Goal: Information Seeking & Learning: Learn about a topic

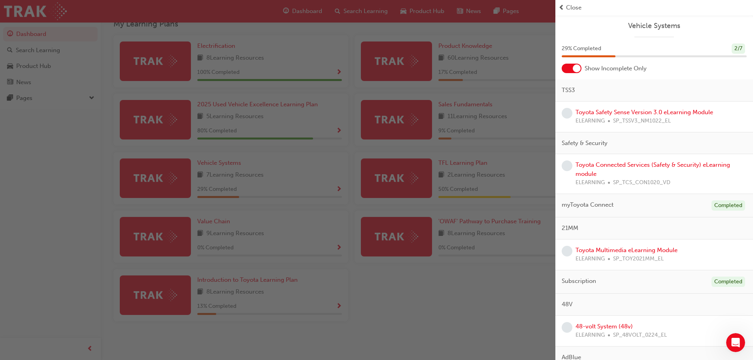
scroll to position [39, 0]
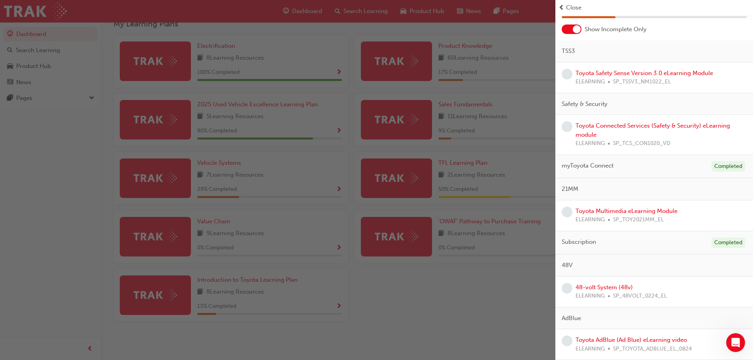
click at [500, 287] on div "button" at bounding box center [277, 180] width 555 height 360
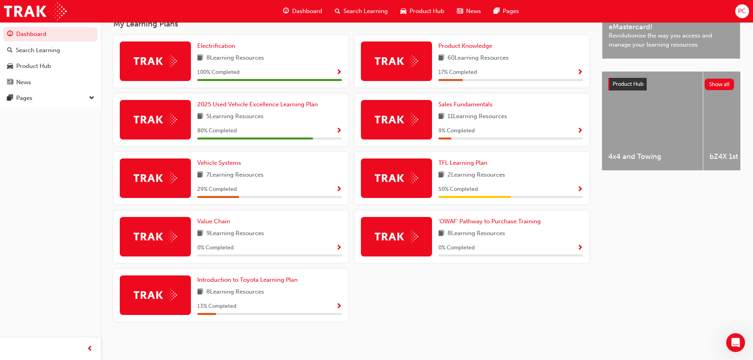
click at [342, 133] on span "Show Progress" at bounding box center [339, 131] width 6 height 7
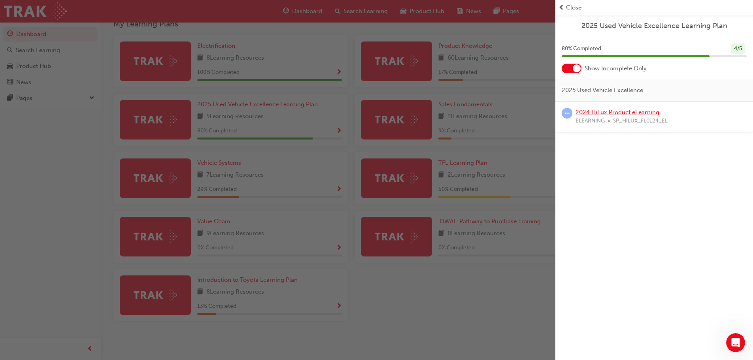
click at [611, 112] on link "2024 HiLux Product eLearning" at bounding box center [618, 112] width 84 height 7
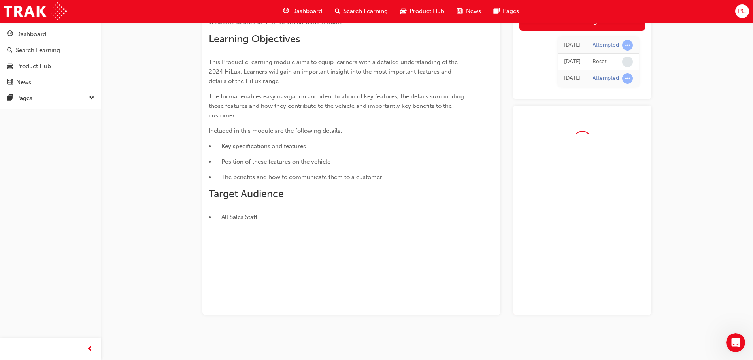
scroll to position [89, 0]
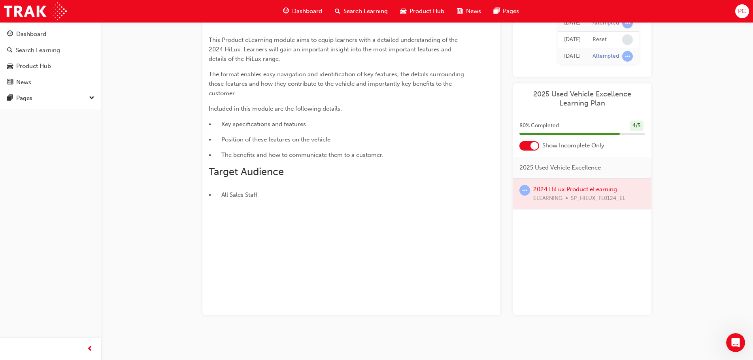
click at [553, 188] on div at bounding box center [582, 194] width 138 height 30
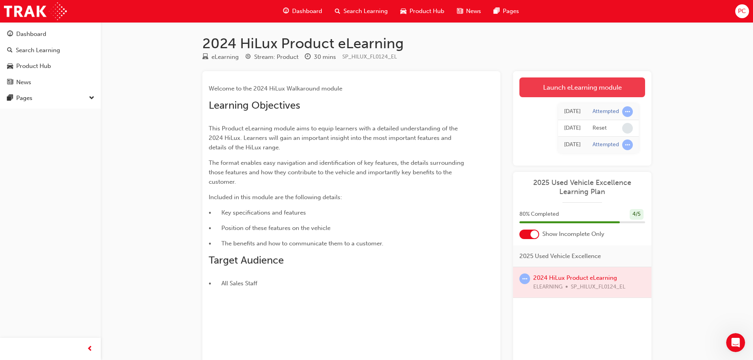
click at [614, 87] on link "Launch eLearning module" at bounding box center [582, 87] width 126 height 20
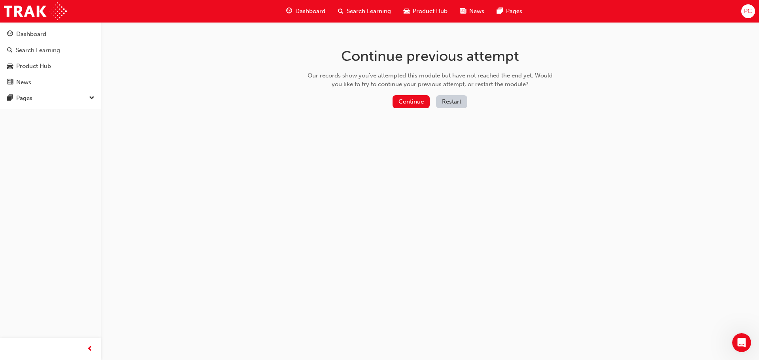
click at [449, 103] on button "Restart" at bounding box center [451, 101] width 31 height 13
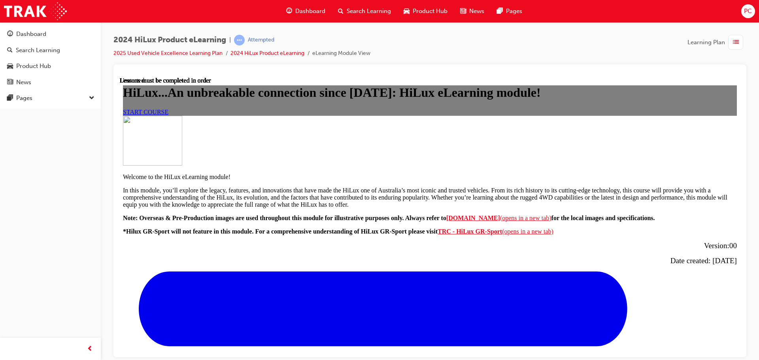
click at [168, 115] on link "START COURSE" at bounding box center [145, 111] width 45 height 7
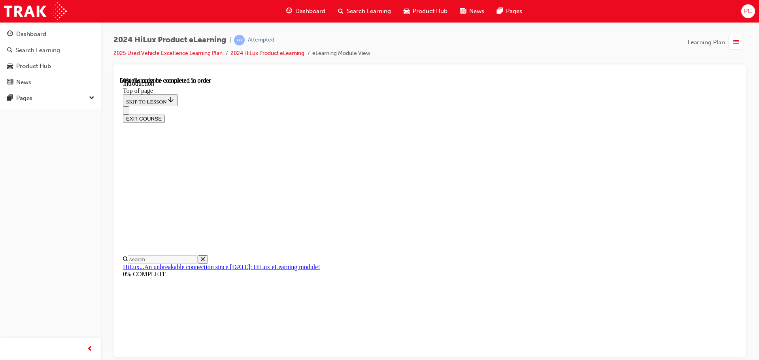
scroll to position [423, 0]
click at [395, 106] on div "EXIT COURSE" at bounding box center [427, 114] width 608 height 17
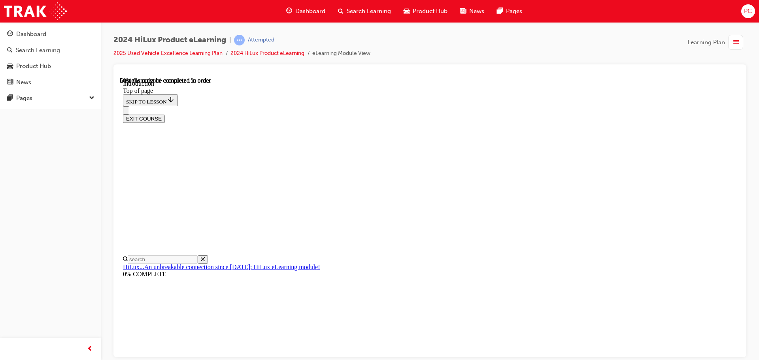
drag, startPoint x: 471, startPoint y: 302, endPoint x: 473, endPoint y: 294, distance: 8.5
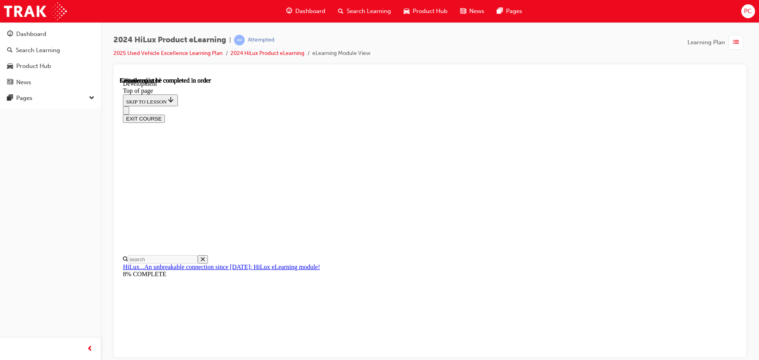
drag, startPoint x: 475, startPoint y: 293, endPoint x: 480, endPoint y: 290, distance: 5.7
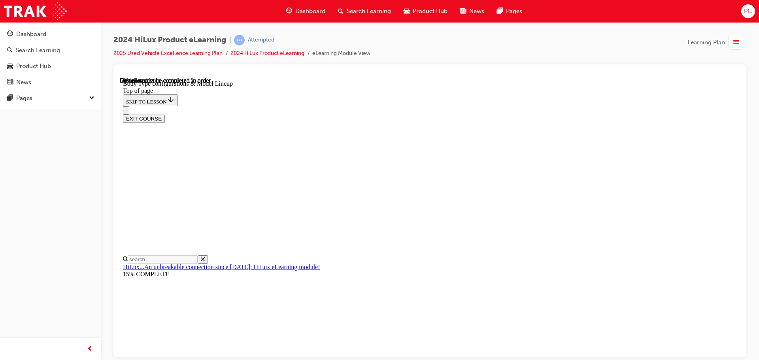
scroll to position [294, 0]
click at [546, 106] on div "EXIT COURSE" at bounding box center [427, 114] width 608 height 17
click at [544, 106] on div "EXIT COURSE" at bounding box center [427, 114] width 608 height 17
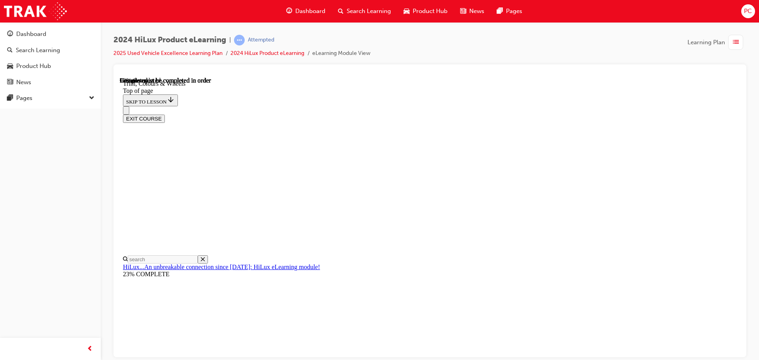
scroll to position [1203, 0]
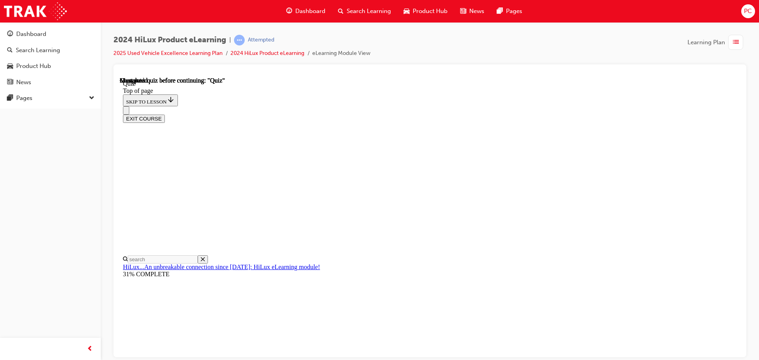
scroll to position [64, 0]
drag, startPoint x: 475, startPoint y: 284, endPoint x: 474, endPoint y: 279, distance: 4.6
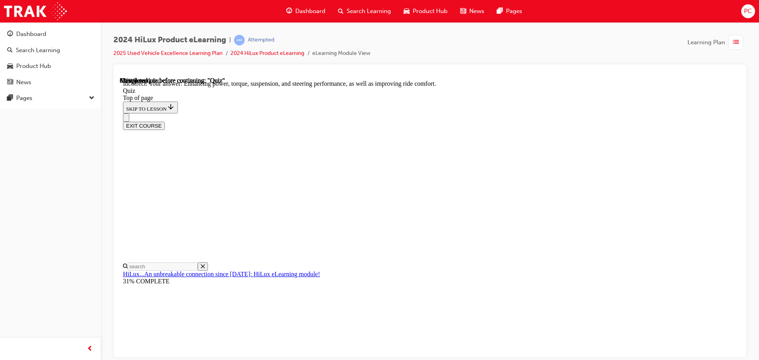
scroll to position [183, 0]
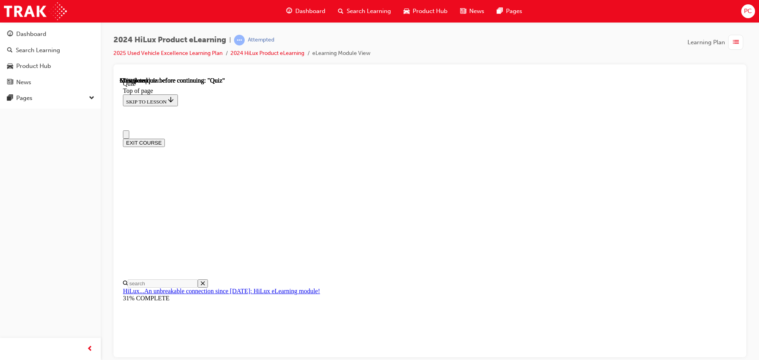
scroll to position [40, 0]
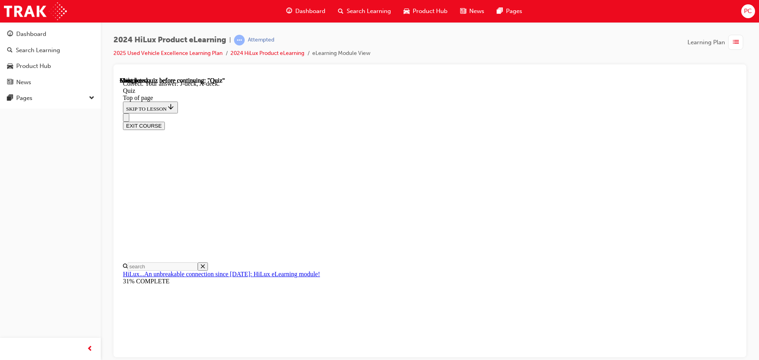
scroll to position [146, 0]
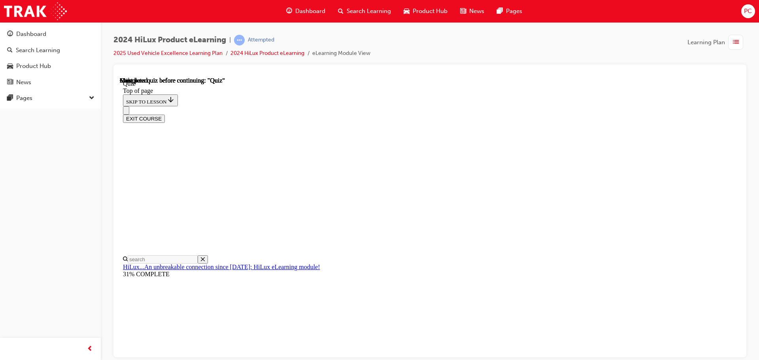
scroll to position [149, 0]
drag, startPoint x: 449, startPoint y: 276, endPoint x: 454, endPoint y: 276, distance: 4.4
drag, startPoint x: 455, startPoint y: 279, endPoint x: 468, endPoint y: 279, distance: 13.1
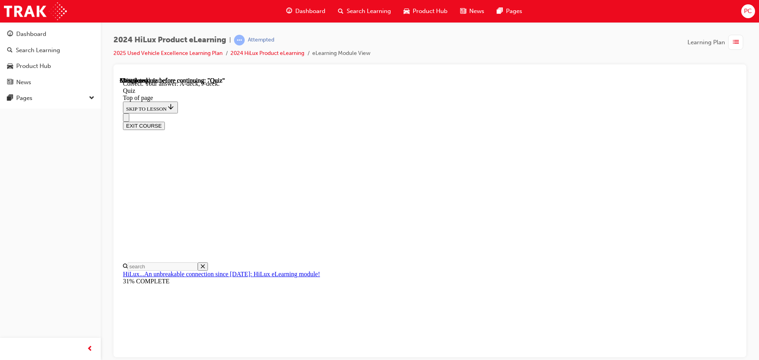
scroll to position [146, 0]
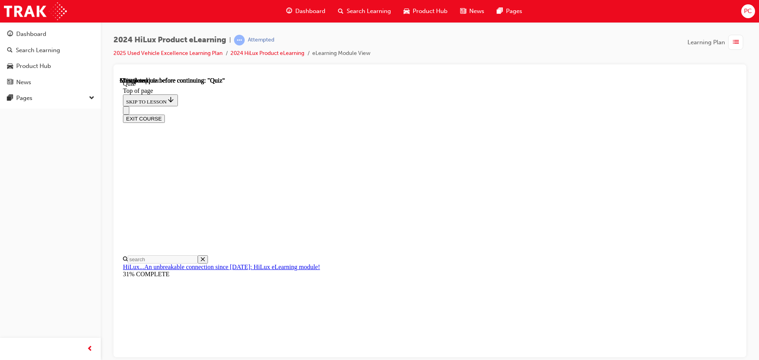
scroll to position [79, 0]
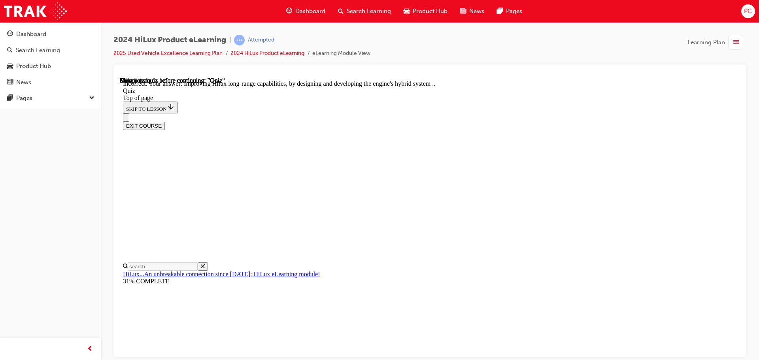
scroll to position [183, 0]
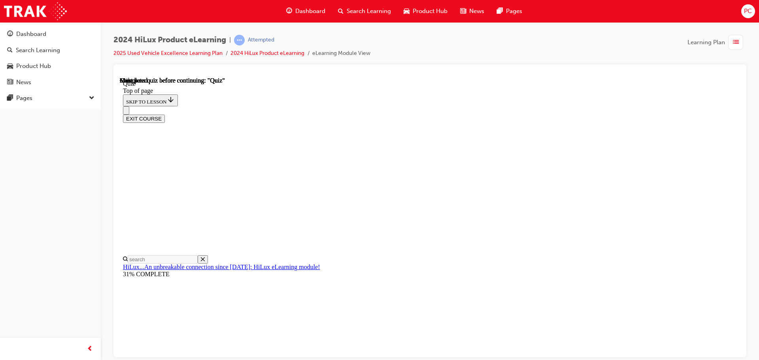
scroll to position [149, 0]
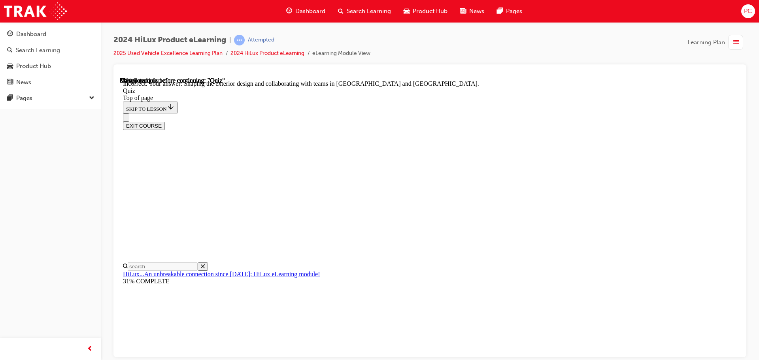
scroll to position [183, 0]
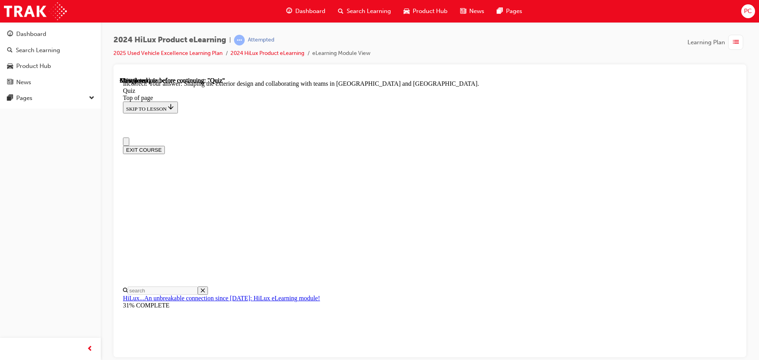
scroll to position [0, 0]
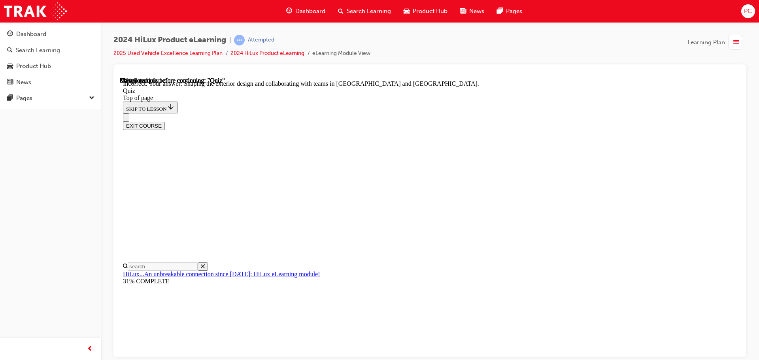
scroll to position [121, 0]
drag, startPoint x: 483, startPoint y: 326, endPoint x: 478, endPoint y: 318, distance: 9.8
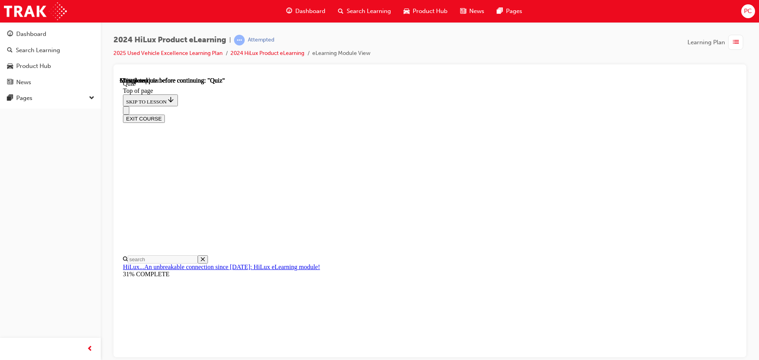
scroll to position [79, 0]
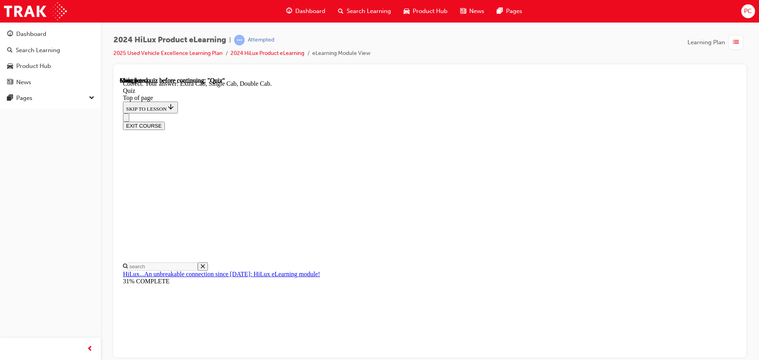
scroll to position [204, 0]
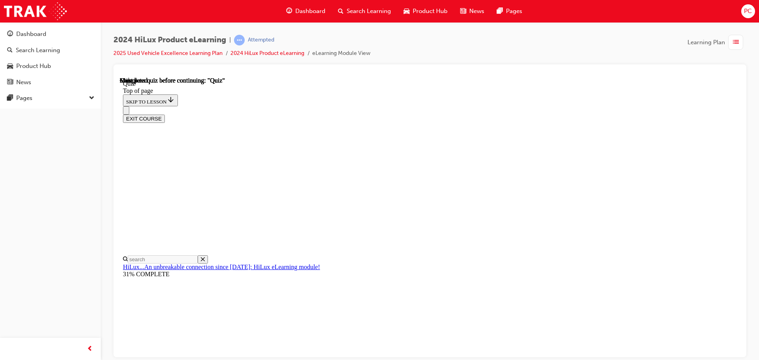
scroll to position [149, 0]
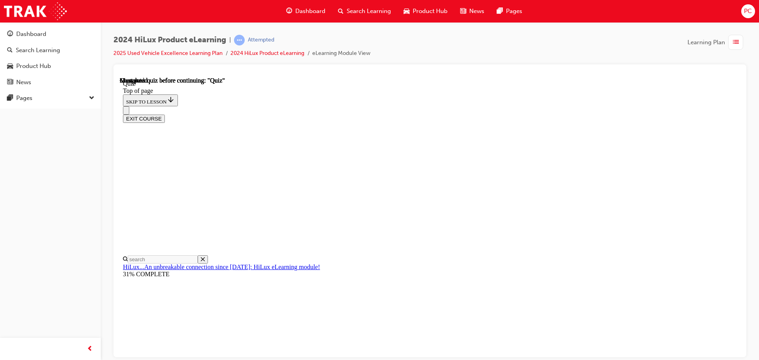
scroll to position [179, 0]
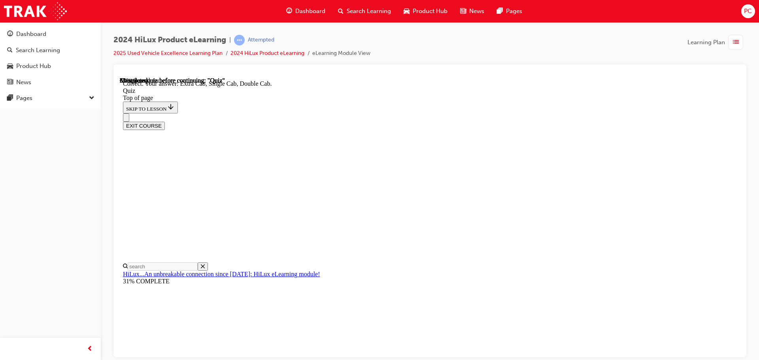
scroll to position [204, 0]
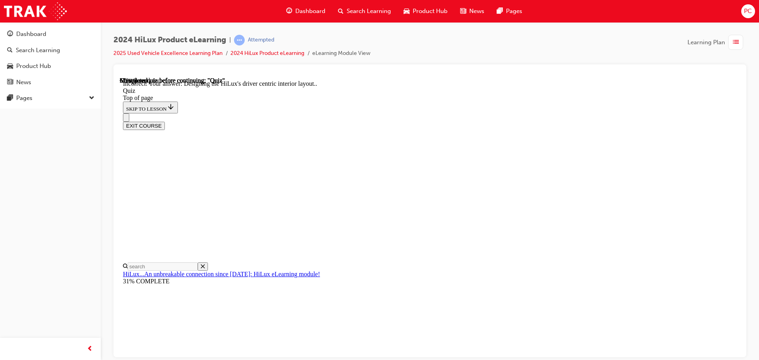
scroll to position [183, 0]
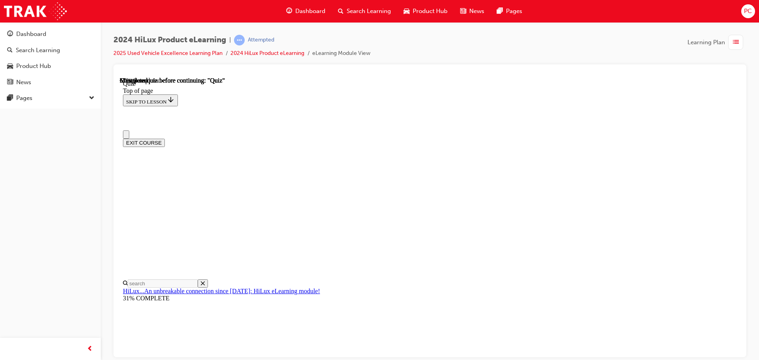
scroll to position [0, 0]
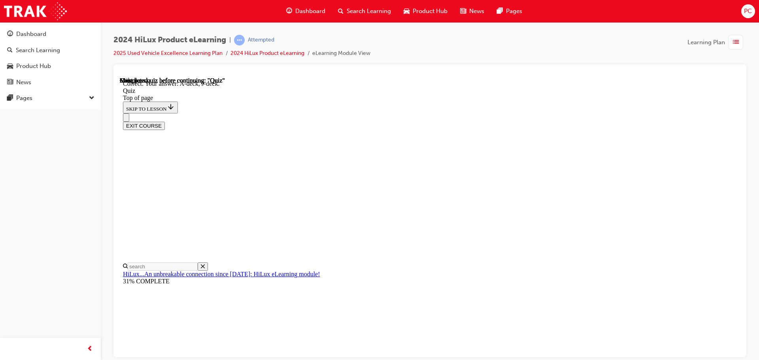
scroll to position [146, 0]
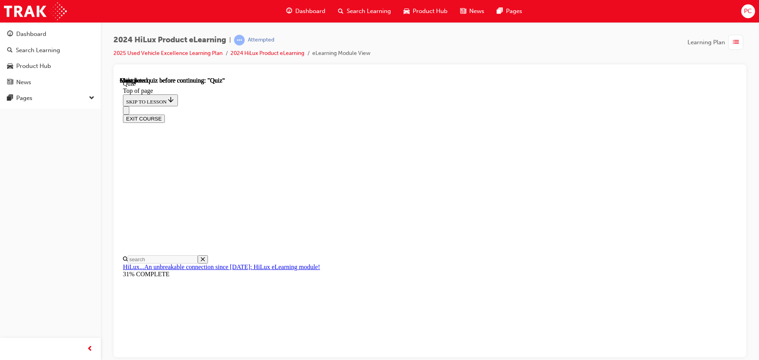
scroll to position [149, 0]
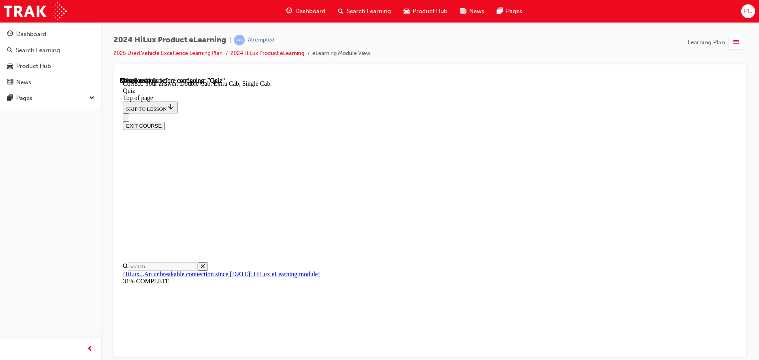
scroll to position [204, 0]
drag, startPoint x: 446, startPoint y: 168, endPoint x: 449, endPoint y: 166, distance: 4.3
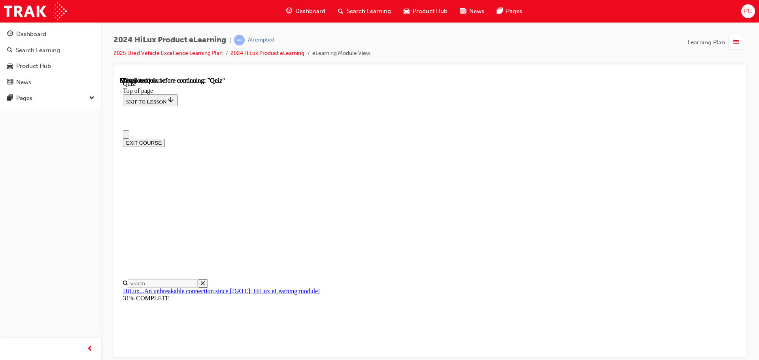
scroll to position [0, 0]
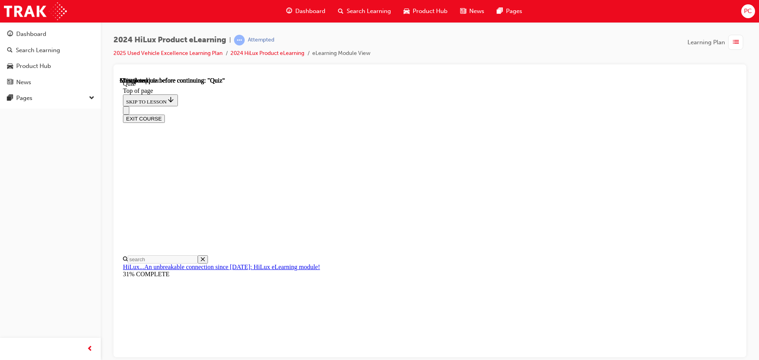
scroll to position [79, 0]
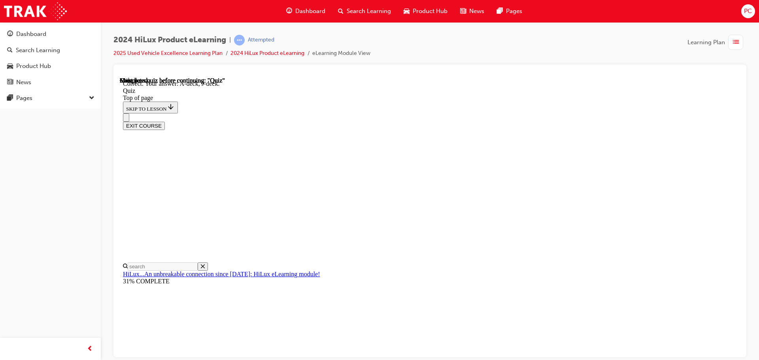
scroll to position [146, 0]
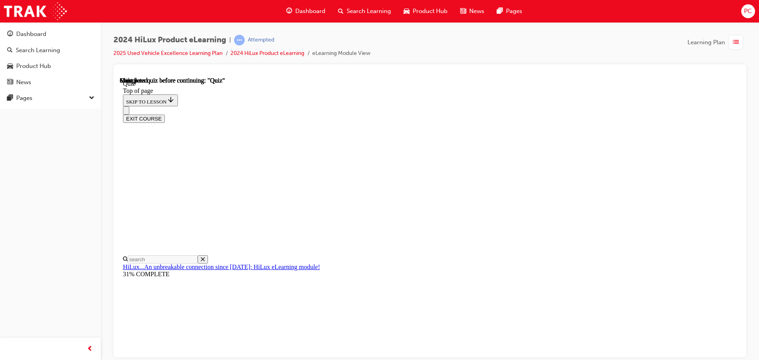
scroll to position [149, 0]
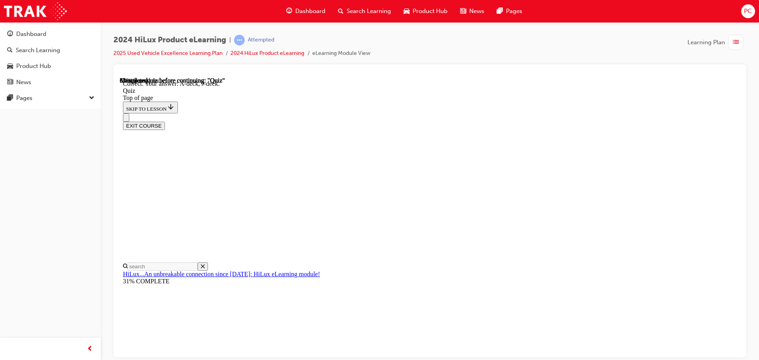
scroll to position [146, 0]
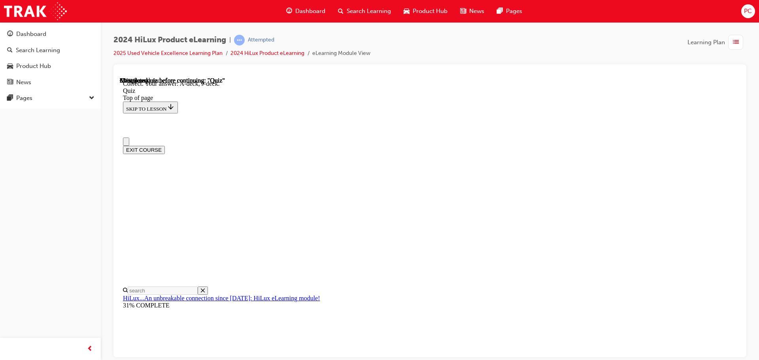
scroll to position [79, 0]
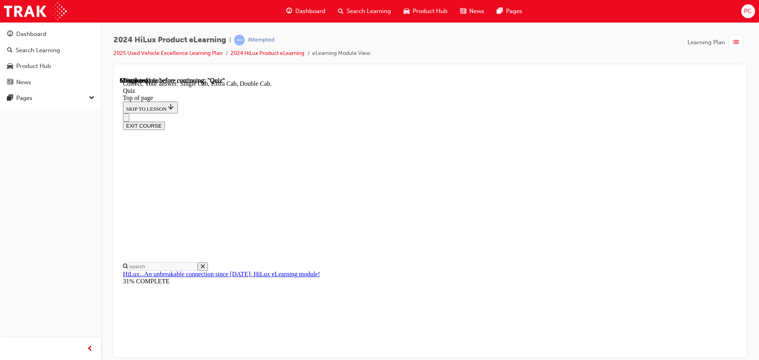
scroll to position [204, 0]
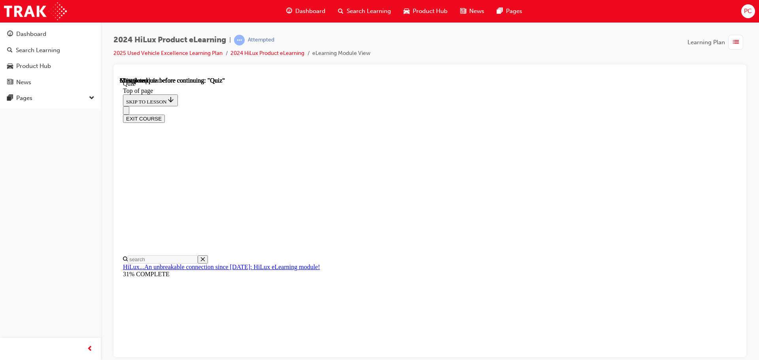
scroll to position [79, 0]
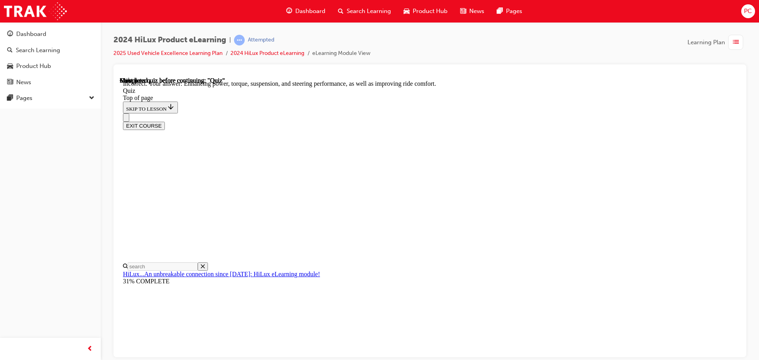
scroll to position [183, 0]
drag, startPoint x: 504, startPoint y: 317, endPoint x: 500, endPoint y: 315, distance: 4.8
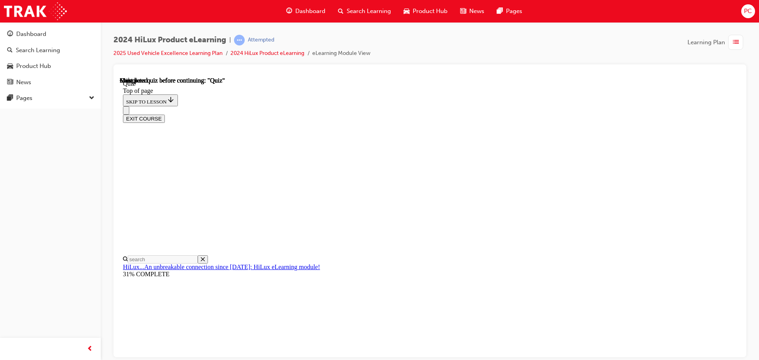
scroll to position [149, 0]
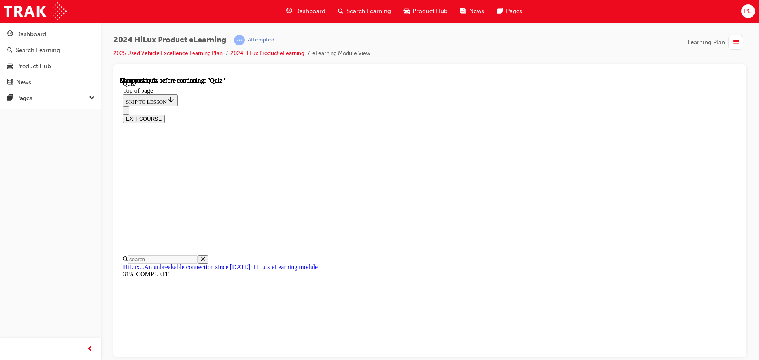
scroll to position [144, 0]
drag, startPoint x: 455, startPoint y: 328, endPoint x: 456, endPoint y: 322, distance: 6.0
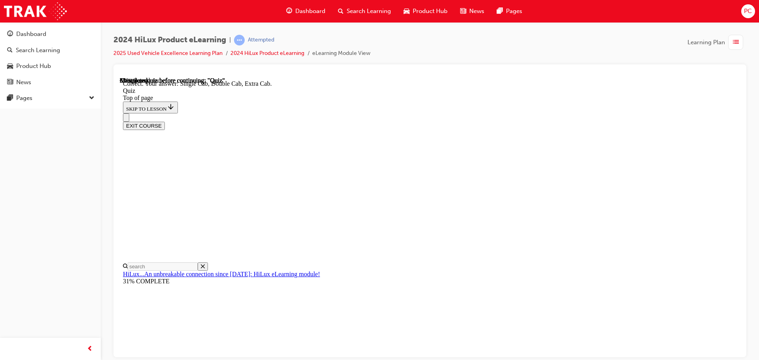
scroll to position [204, 0]
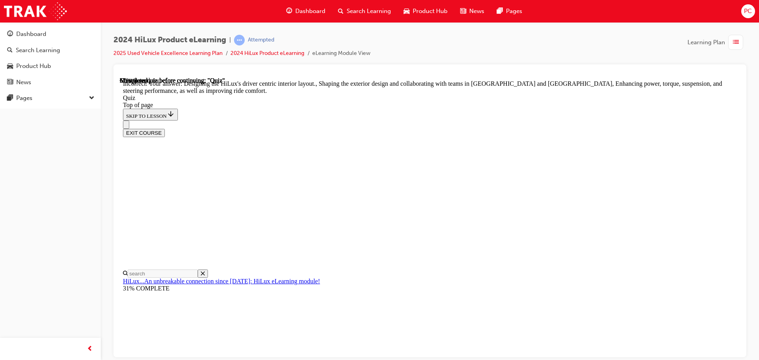
scroll to position [183, 0]
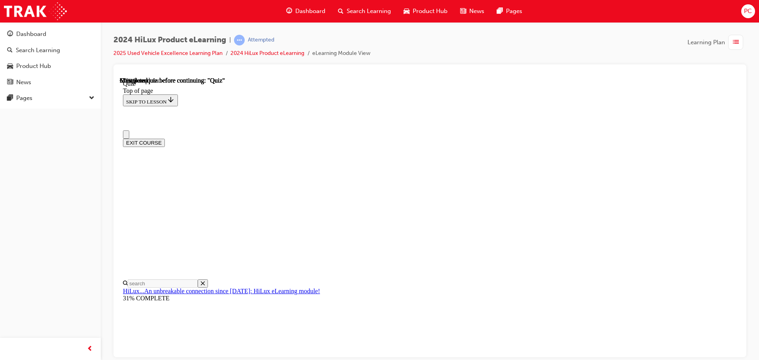
scroll to position [0, 0]
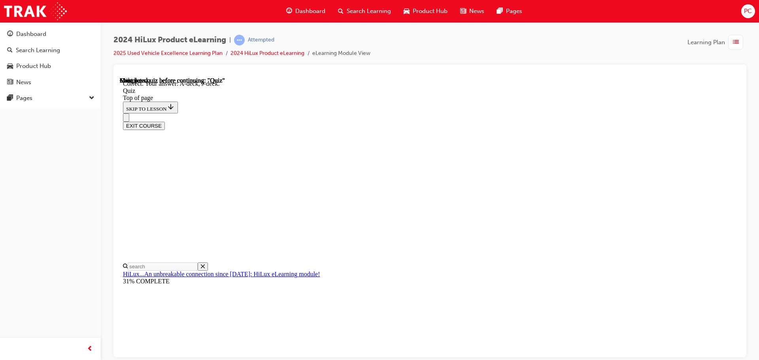
scroll to position [146, 0]
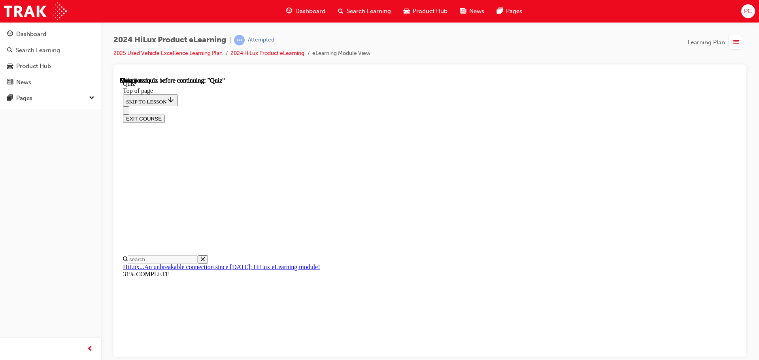
scroll to position [149, 0]
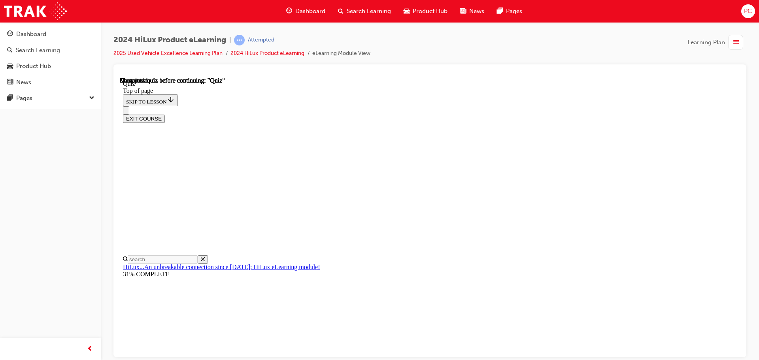
scroll to position [144, 0]
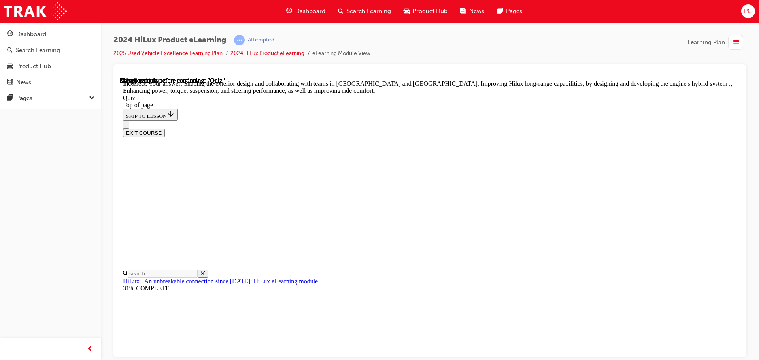
scroll to position [183, 0]
drag, startPoint x: 434, startPoint y: 202, endPoint x: 425, endPoint y: 177, distance: 26.3
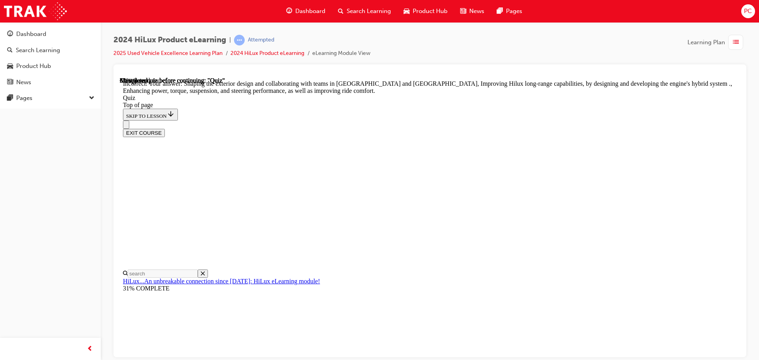
drag, startPoint x: 425, startPoint y: 191, endPoint x: 427, endPoint y: 205, distance: 14.4
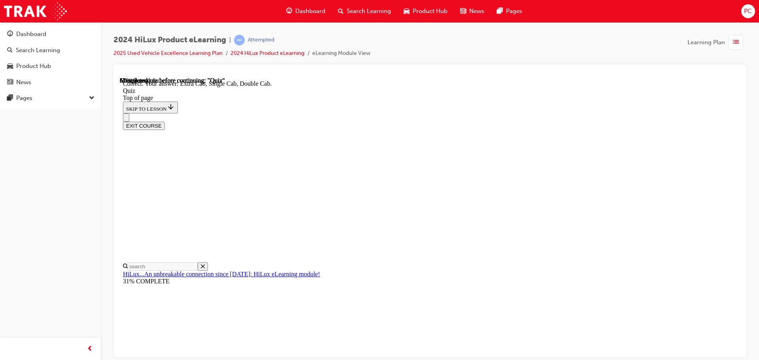
scroll to position [204, 0]
drag, startPoint x: 483, startPoint y: 311, endPoint x: 481, endPoint y: 304, distance: 6.5
drag, startPoint x: 471, startPoint y: 323, endPoint x: 480, endPoint y: 355, distance: 32.9
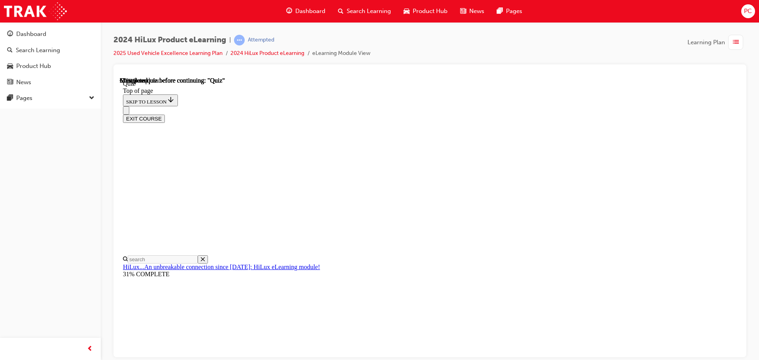
scroll to position [81, 0]
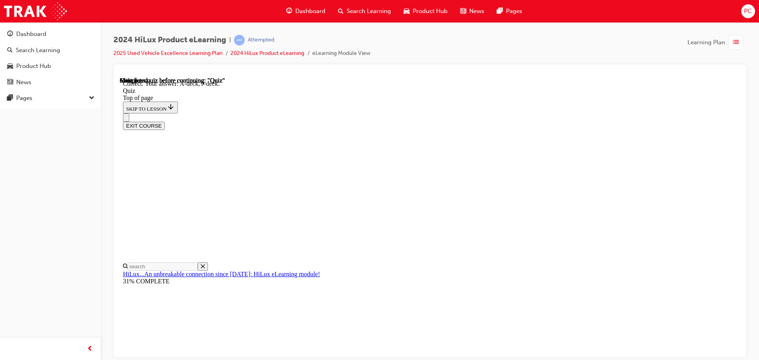
scroll to position [146, 0]
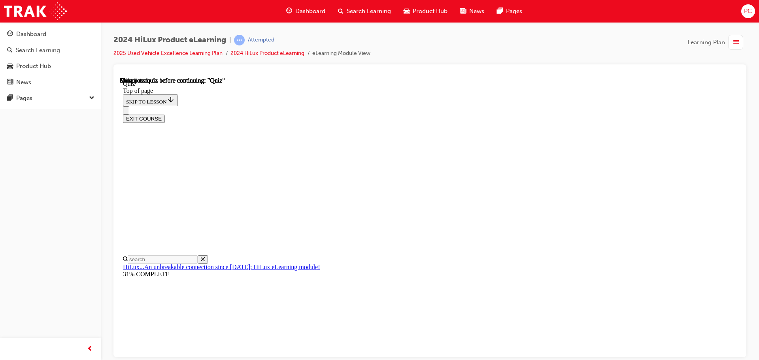
scroll to position [149, 0]
drag, startPoint x: 384, startPoint y: 268, endPoint x: 405, endPoint y: 219, distance: 53.7
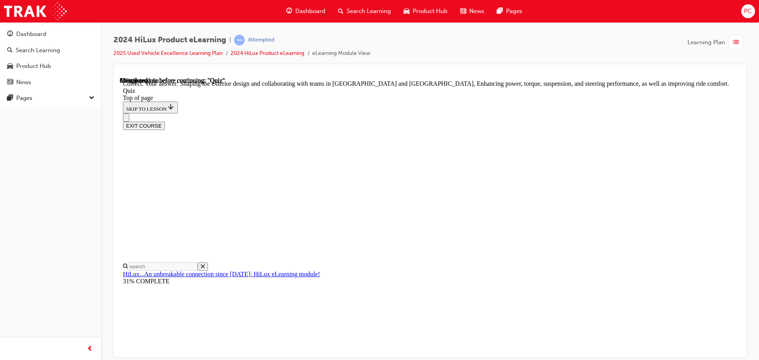
scroll to position [183, 0]
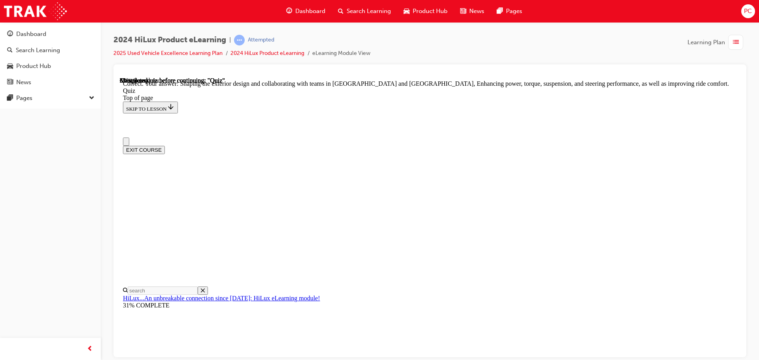
scroll to position [40, 0]
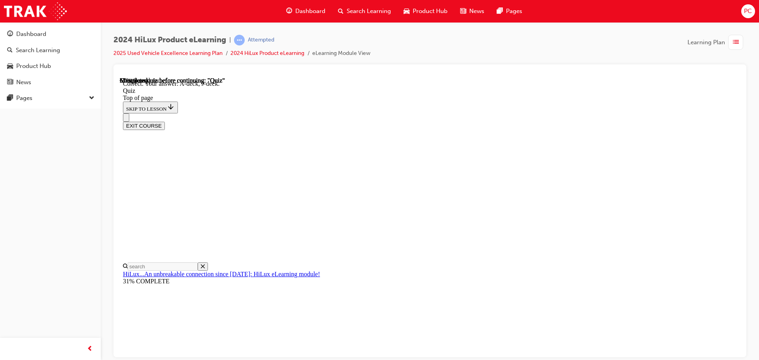
scroll to position [146, 0]
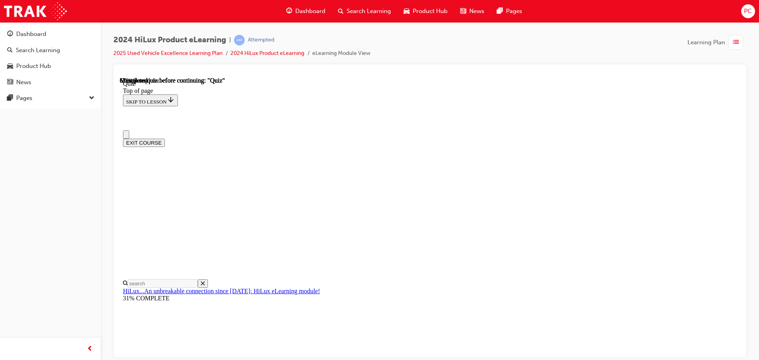
scroll to position [0, 0]
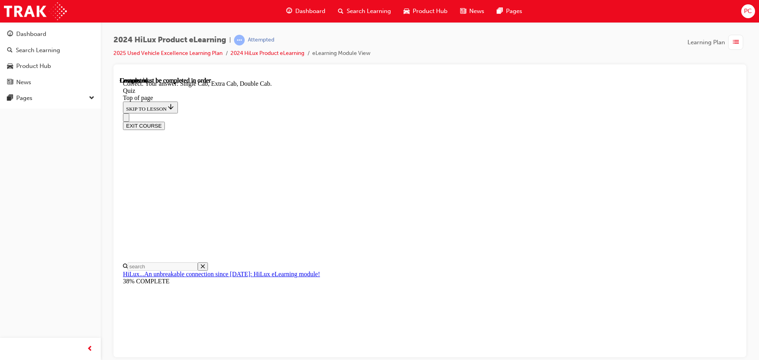
scroll to position [204, 0]
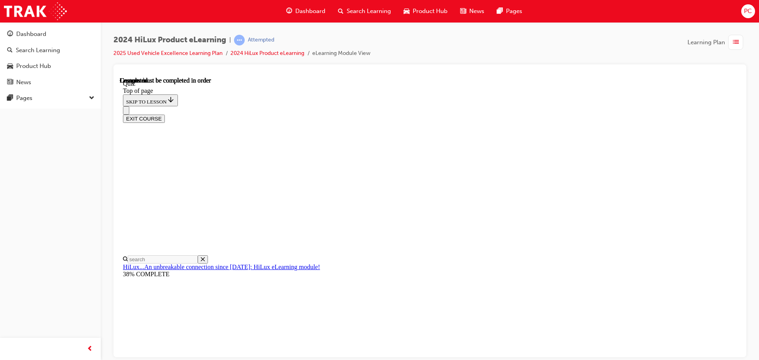
scroll to position [149, 0]
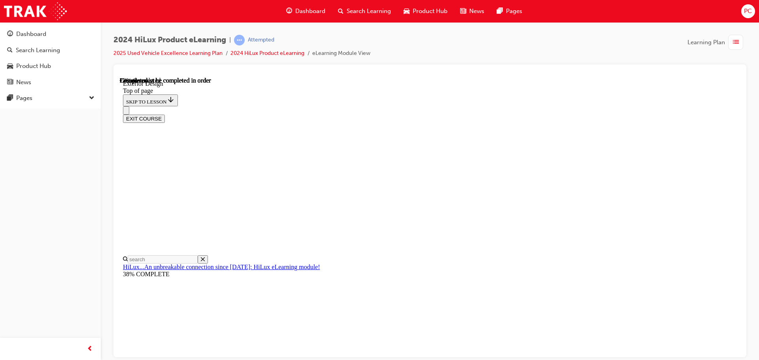
click at [619, 106] on div "EXIT COURSE" at bounding box center [427, 114] width 608 height 17
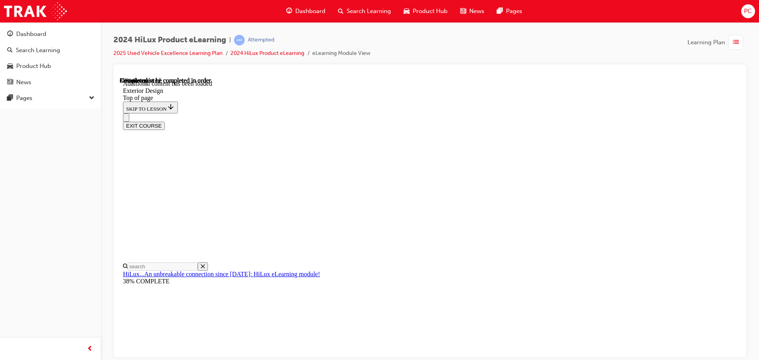
scroll to position [1341, 0]
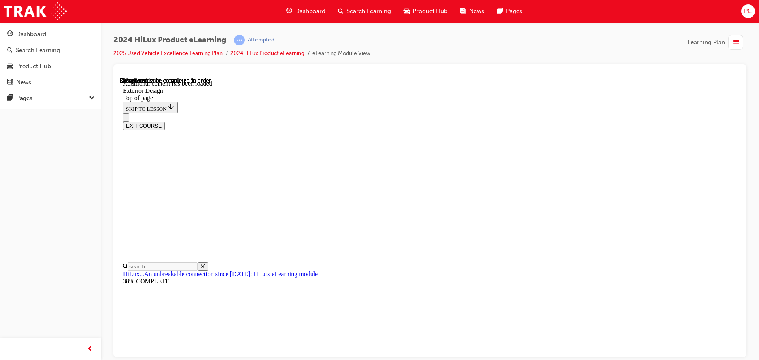
drag, startPoint x: 551, startPoint y: 248, endPoint x: 545, endPoint y: 243, distance: 8.5
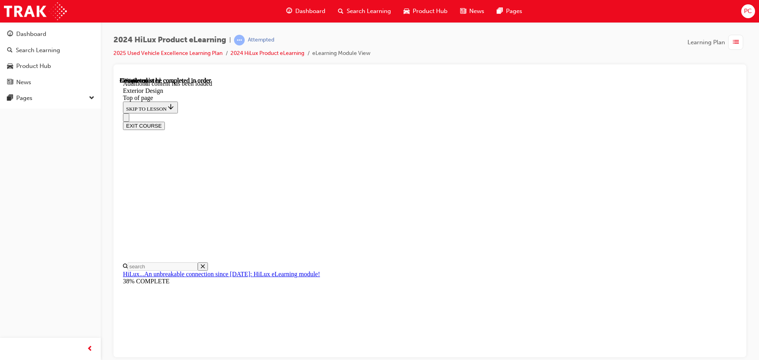
scroll to position [2775, 0]
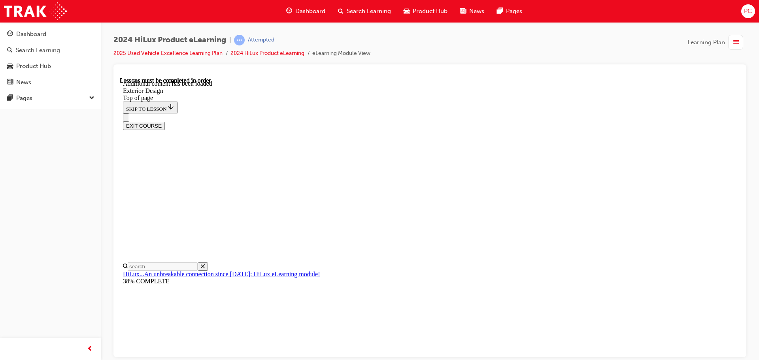
scroll to position [2932, 0]
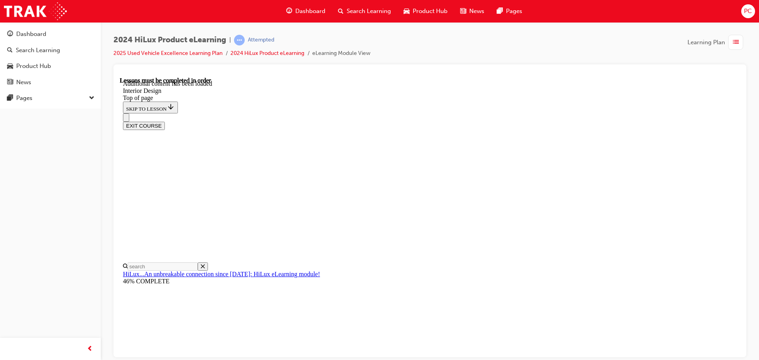
drag, startPoint x: 545, startPoint y: 347, endPoint x: 553, endPoint y: 334, distance: 14.7
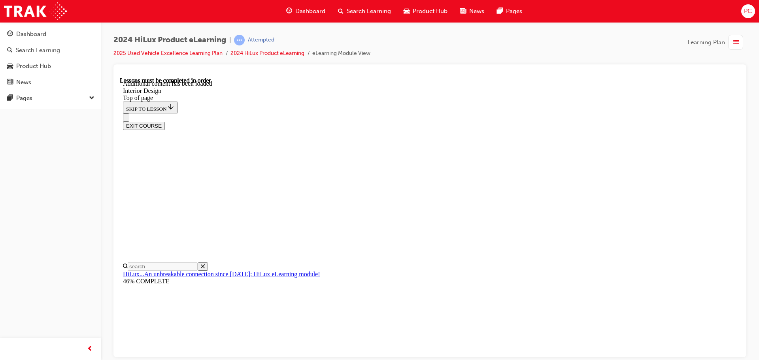
drag, startPoint x: 624, startPoint y: 215, endPoint x: 438, endPoint y: 217, distance: 186.2
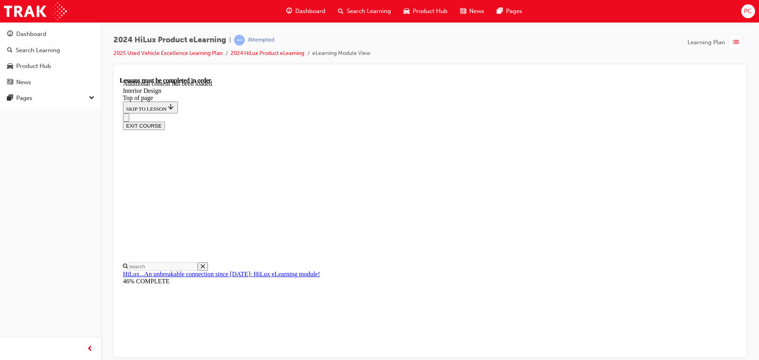
drag, startPoint x: 390, startPoint y: 121, endPoint x: 391, endPoint y: 125, distance: 4.5
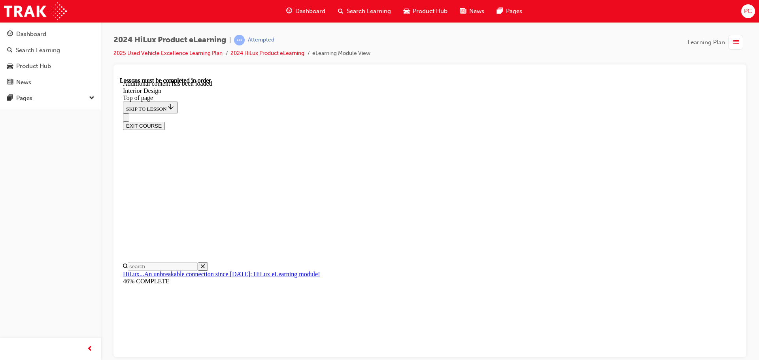
drag, startPoint x: 698, startPoint y: 183, endPoint x: 696, endPoint y: 189, distance: 6.6
drag, startPoint x: 715, startPoint y: 198, endPoint x: 682, endPoint y: 187, distance: 35.0
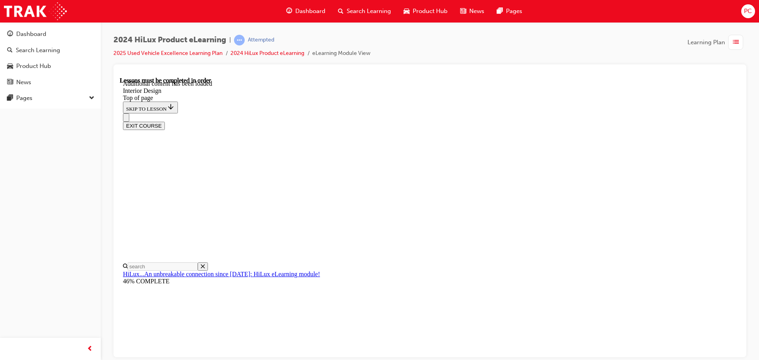
scroll to position [1147, 0]
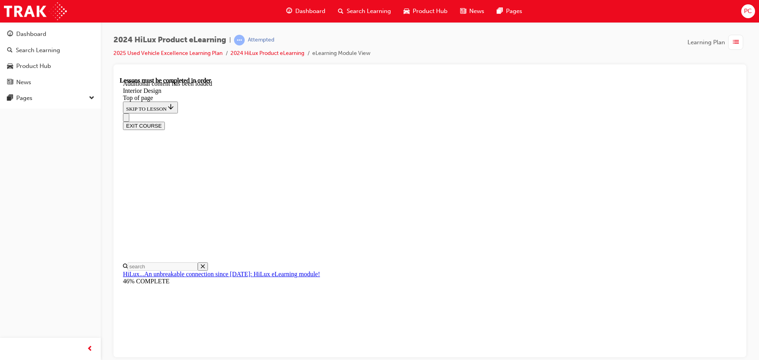
drag, startPoint x: 596, startPoint y: 130, endPoint x: 744, endPoint y: 223, distance: 174.9
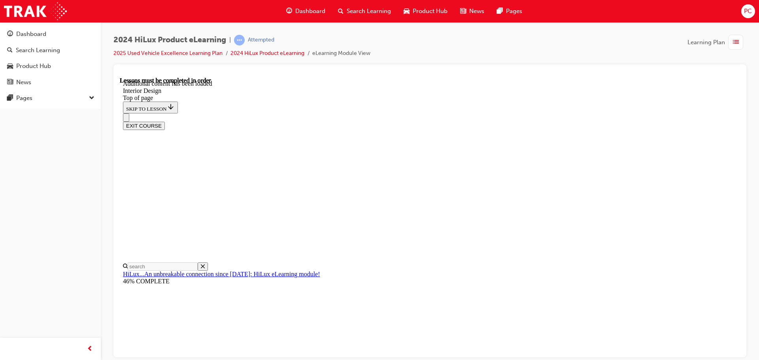
click at [748, 225] on div "2024 HiLux Product eLearning | Attempted 2025 Used Vehicle Excellence Learning …" at bounding box center [430, 181] width 658 height 318
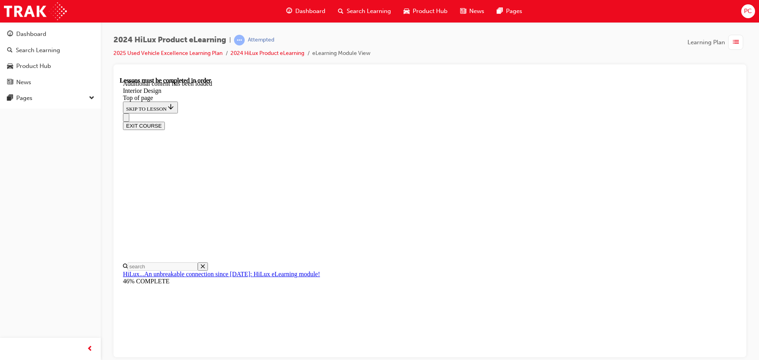
drag, startPoint x: 362, startPoint y: 290, endPoint x: 361, endPoint y: 281, distance: 8.8
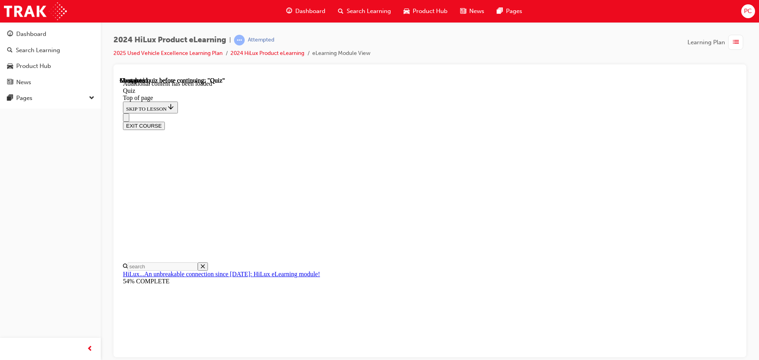
drag, startPoint x: 470, startPoint y: 207, endPoint x: 464, endPoint y: 217, distance: 12.4
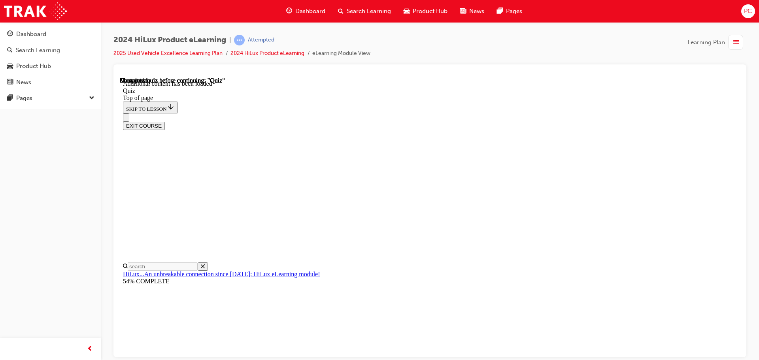
drag, startPoint x: 508, startPoint y: 317, endPoint x: 507, endPoint y: 312, distance: 5.4
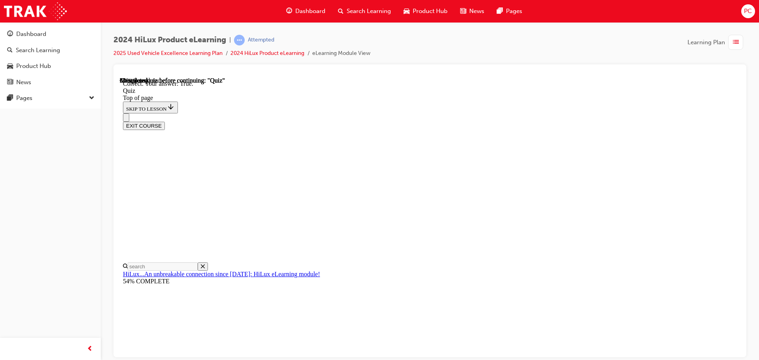
scroll to position [40, 0]
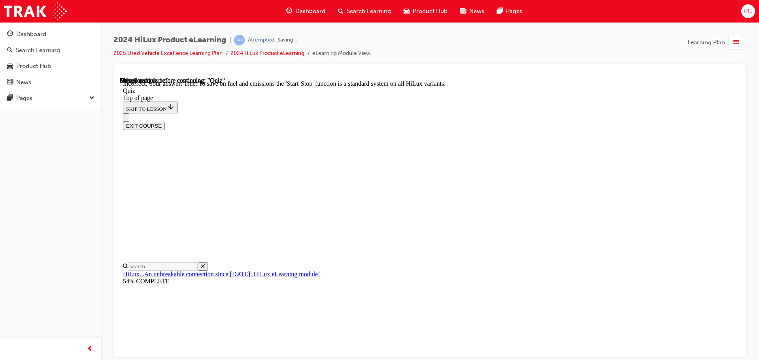
scroll to position [98, 0]
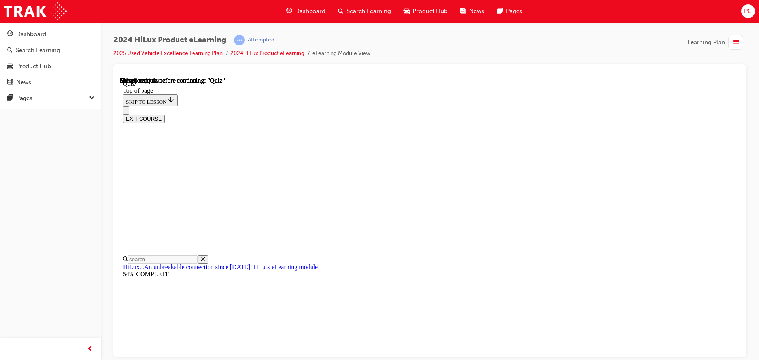
drag, startPoint x: 463, startPoint y: 292, endPoint x: 463, endPoint y: 288, distance: 4.4
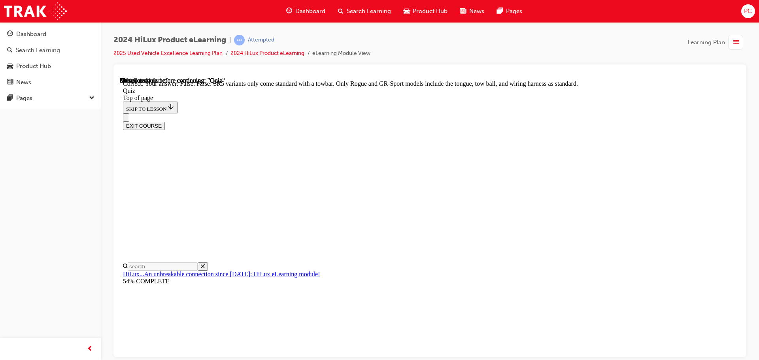
scroll to position [145, 0]
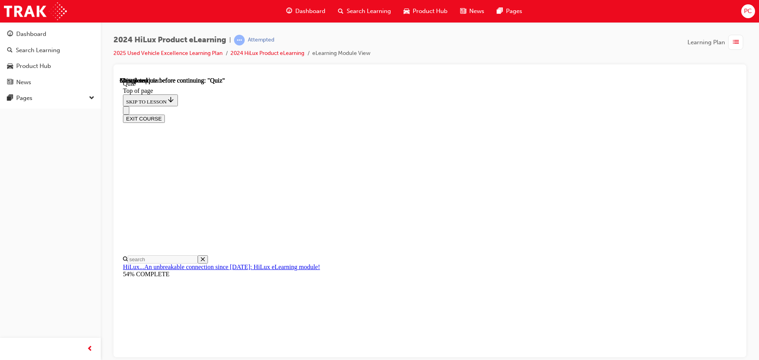
scroll to position [100, 0]
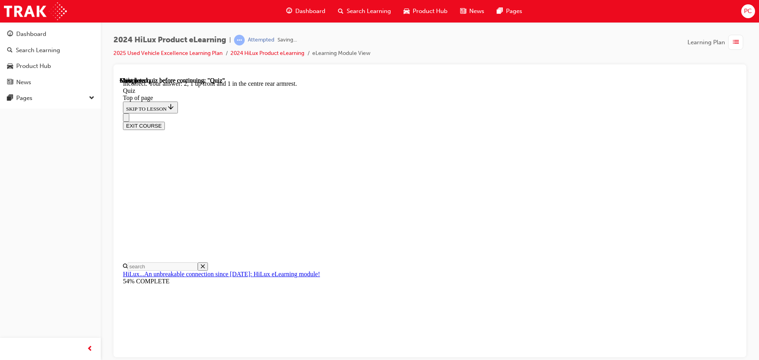
scroll to position [128, 0]
drag, startPoint x: 485, startPoint y: 282, endPoint x: 486, endPoint y: 300, distance: 17.8
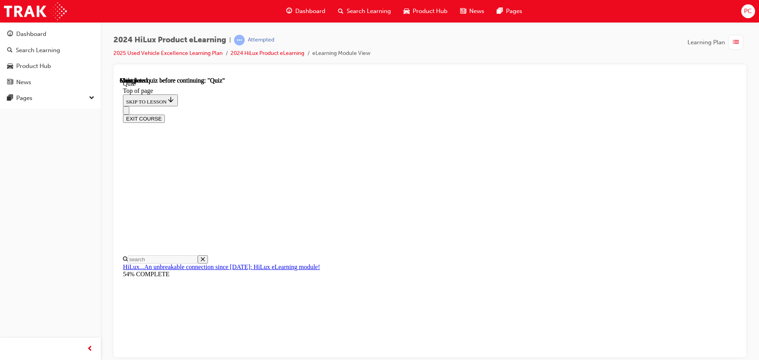
scroll to position [149, 0]
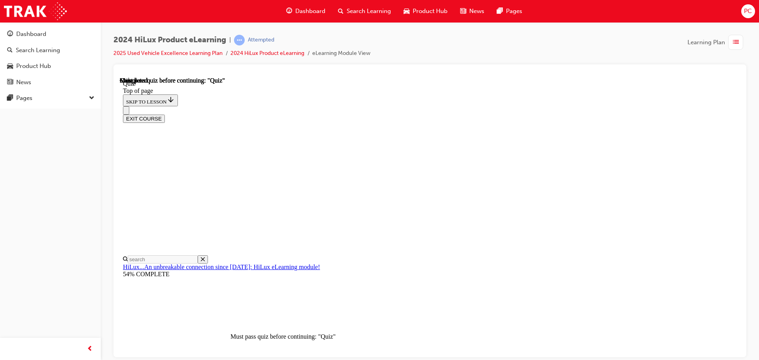
drag, startPoint x: 493, startPoint y: 342, endPoint x: 482, endPoint y: 342, distance: 10.7
drag, startPoint x: 482, startPoint y: 342, endPoint x: 477, endPoint y: 342, distance: 5.2
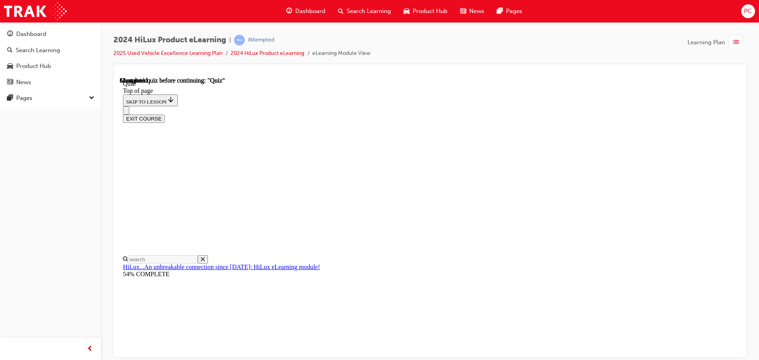
scroll to position [103, 0]
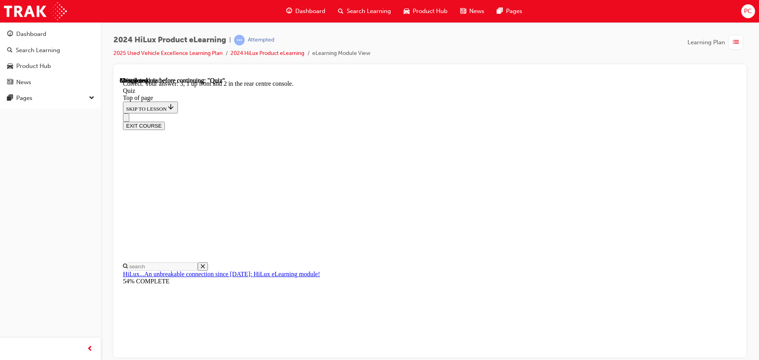
scroll to position [128, 0]
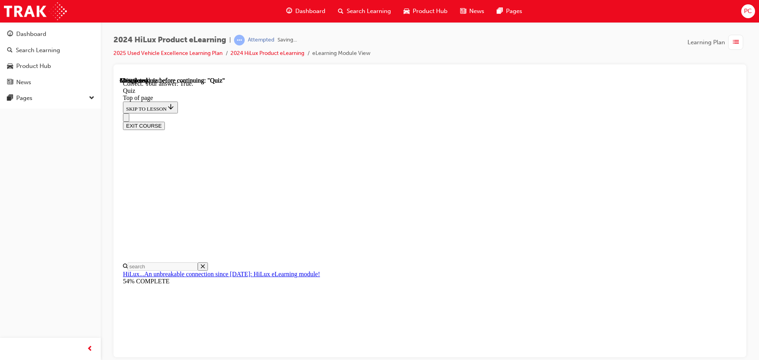
scroll to position [110, 0]
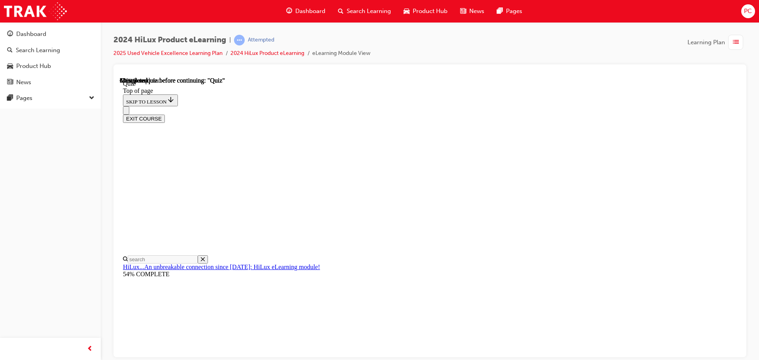
drag, startPoint x: 479, startPoint y: 285, endPoint x: 475, endPoint y: 276, distance: 9.2
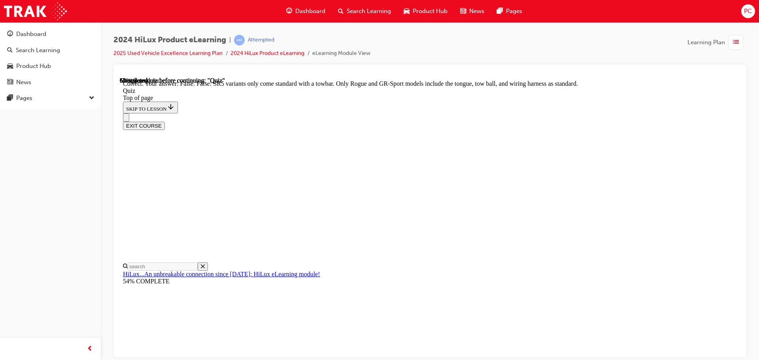
scroll to position [145, 0]
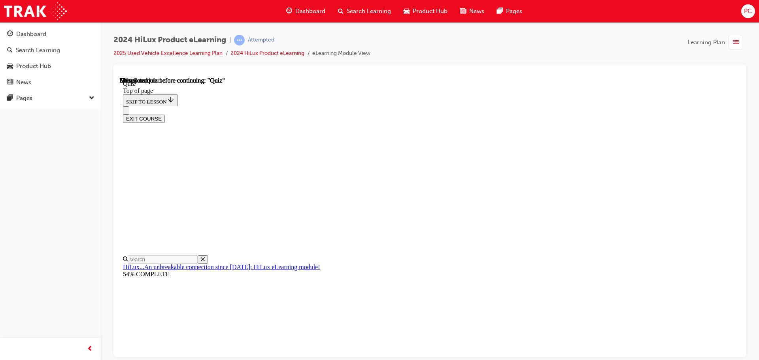
scroll to position [81, 0]
drag, startPoint x: 484, startPoint y: 238, endPoint x: 489, endPoint y: 240, distance: 6.2
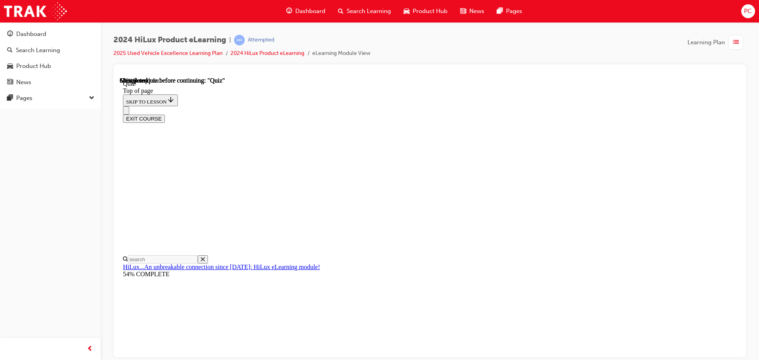
drag, startPoint x: 474, startPoint y: 174, endPoint x: 462, endPoint y: 186, distance: 16.5
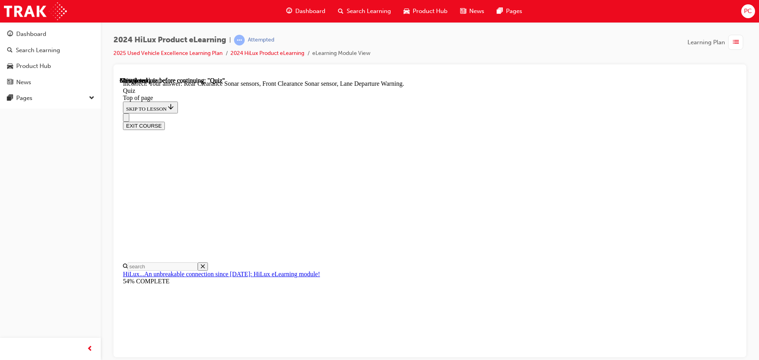
scroll to position [146, 0]
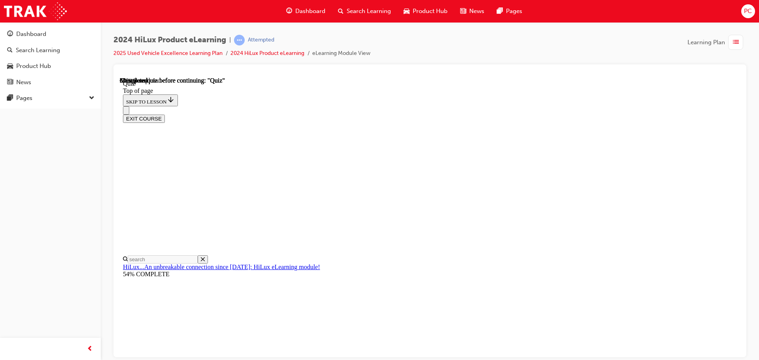
scroll to position [74, 0]
drag, startPoint x: 452, startPoint y: 215, endPoint x: 448, endPoint y: 217, distance: 4.3
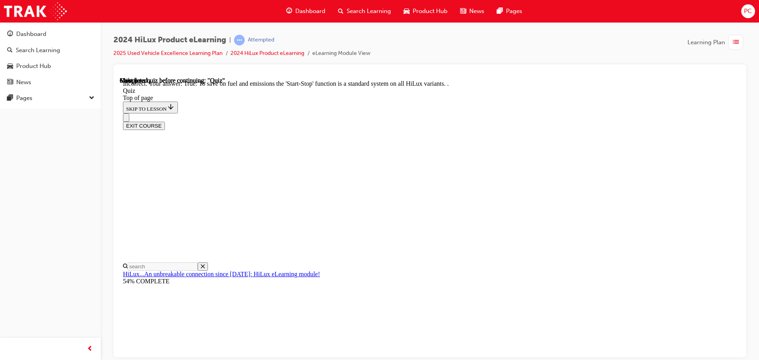
scroll to position [98, 0]
drag, startPoint x: 483, startPoint y: 323, endPoint x: 480, endPoint y: 320, distance: 4.8
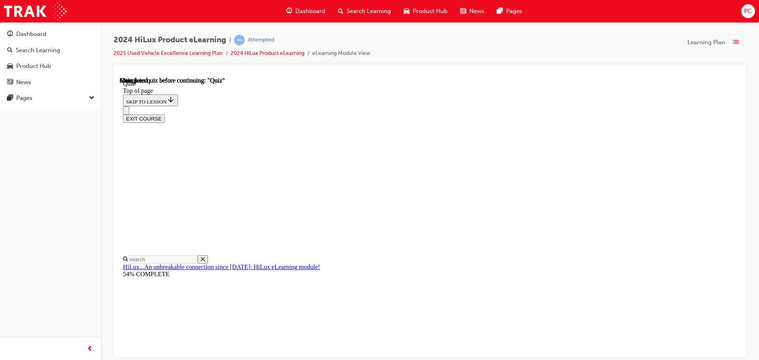
scroll to position [149, 0]
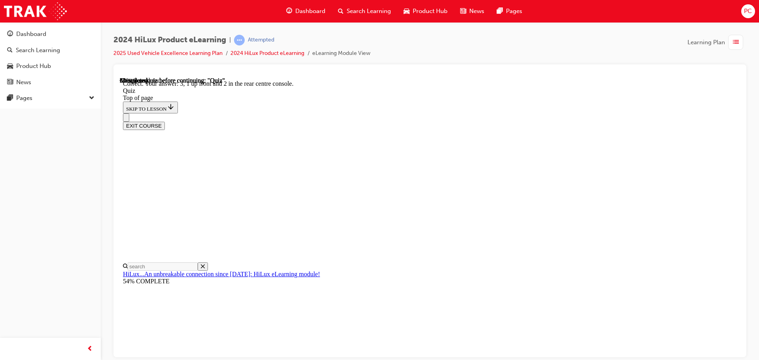
scroll to position [128, 0]
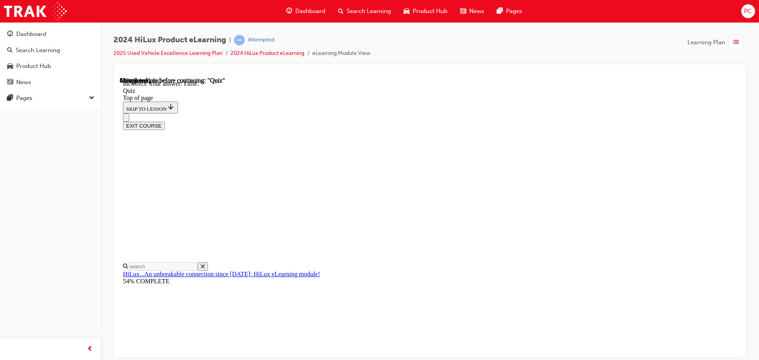
scroll to position [110, 0]
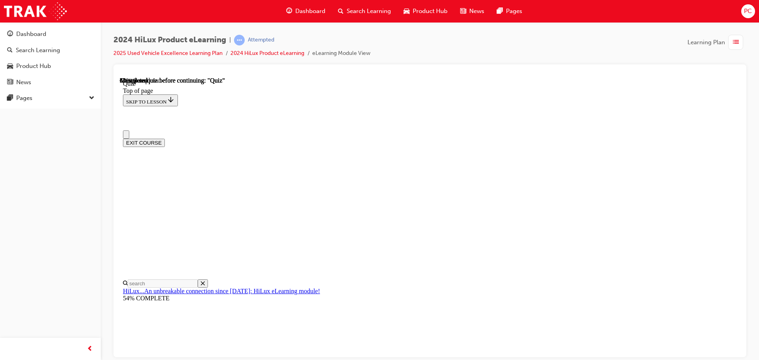
scroll to position [0, 0]
click at [165, 138] on button "EXIT COURSE" at bounding box center [144, 142] width 42 height 8
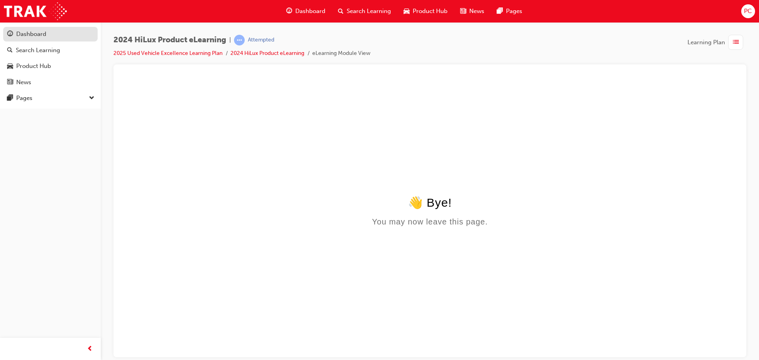
click at [15, 36] on div "Dashboard" at bounding box center [50, 34] width 87 height 10
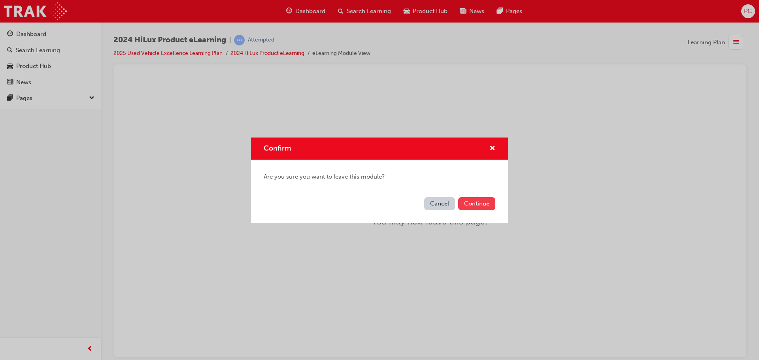
click at [469, 200] on button "Continue" at bounding box center [476, 203] width 37 height 13
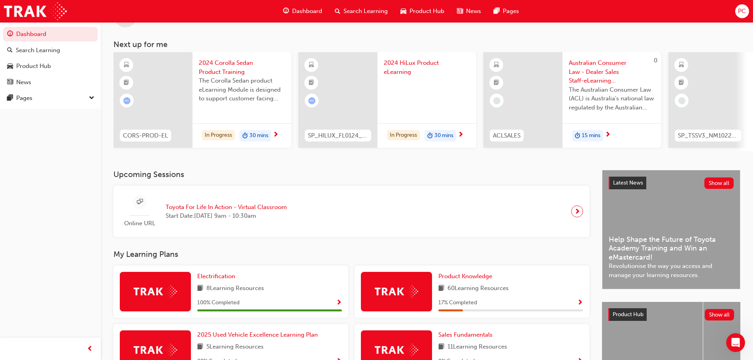
scroll to position [79, 0]
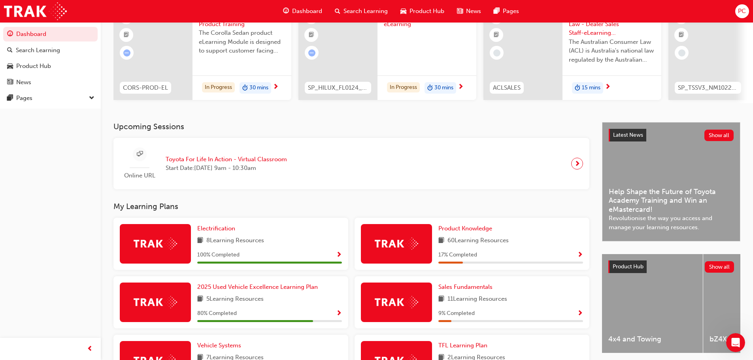
click at [338, 319] on button "button" at bounding box center [339, 314] width 6 height 10
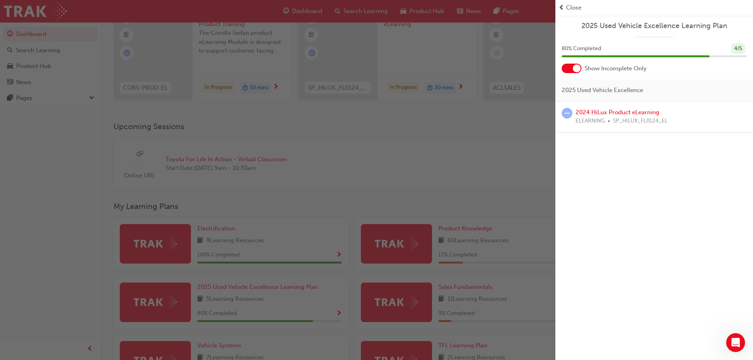
click at [582, 108] on div "2024 HiLux Product eLearning ELEARNING SP_HILUX_FL0124_EL" at bounding box center [654, 117] width 198 height 31
click at [582, 109] on link "2024 HiLux Product eLearning" at bounding box center [618, 112] width 84 height 7
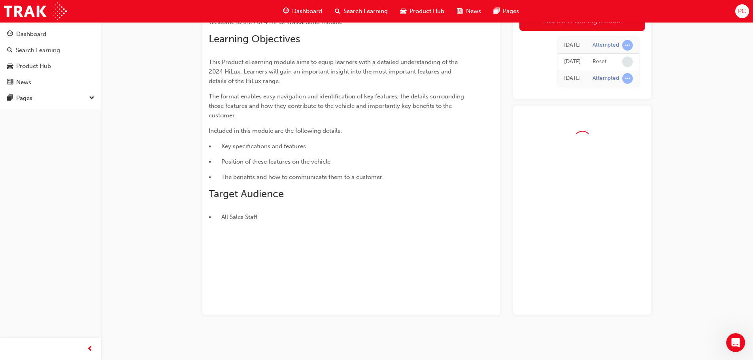
scroll to position [79, 0]
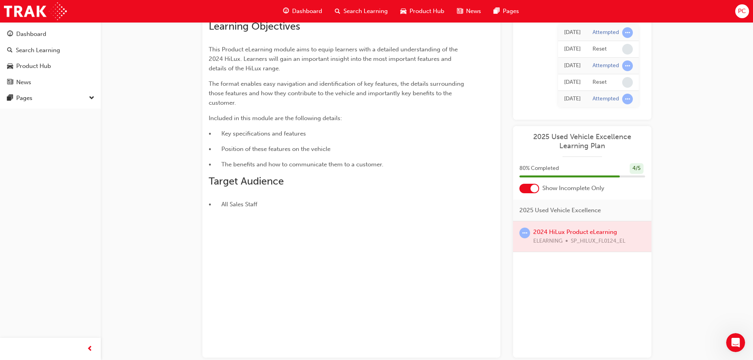
click at [575, 230] on div at bounding box center [582, 236] width 138 height 30
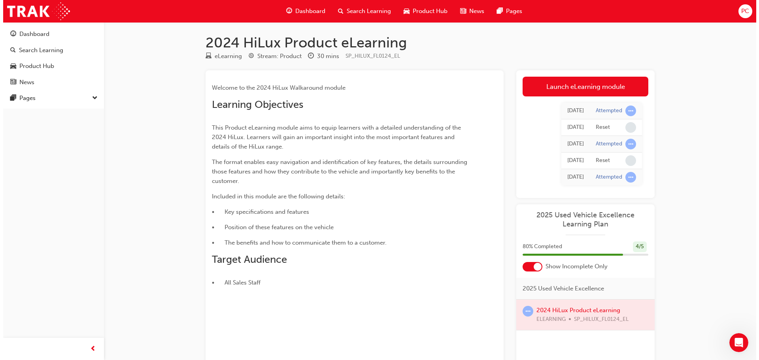
scroll to position [0, 0]
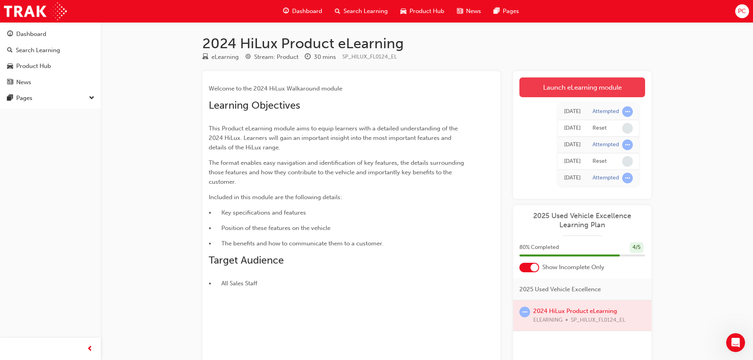
click at [549, 93] on link "Launch eLearning module" at bounding box center [582, 87] width 126 height 20
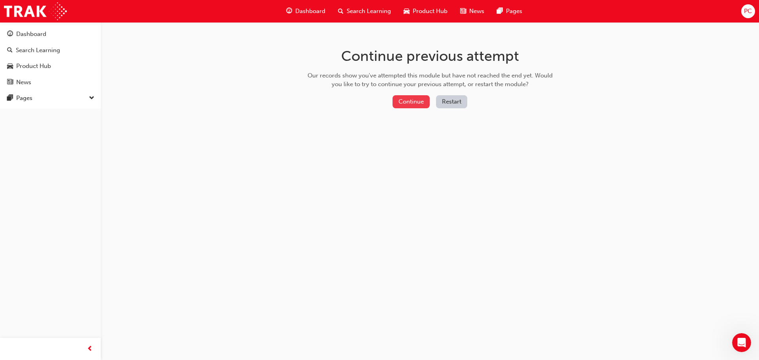
click at [408, 99] on button "Continue" at bounding box center [411, 101] width 37 height 13
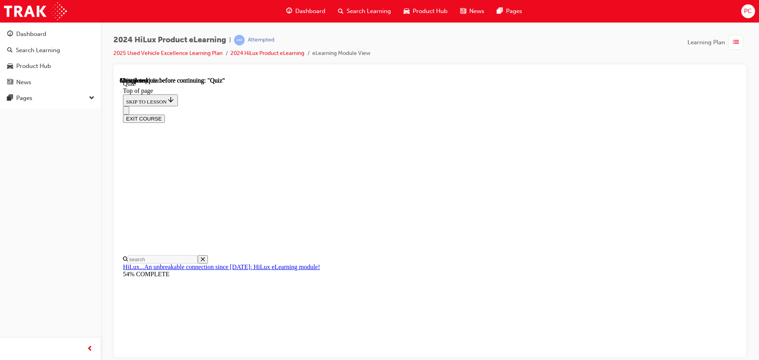
scroll to position [121, 0]
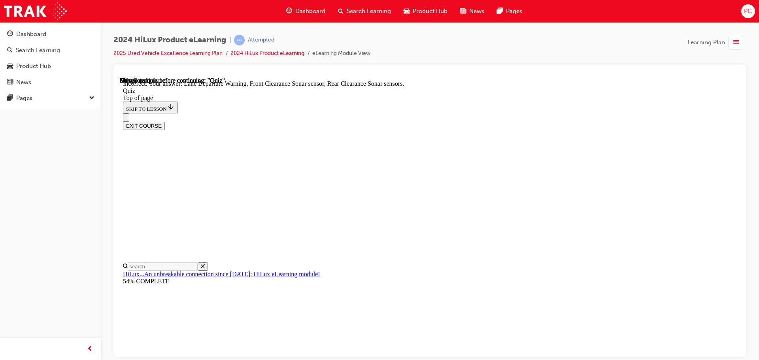
scroll to position [146, 0]
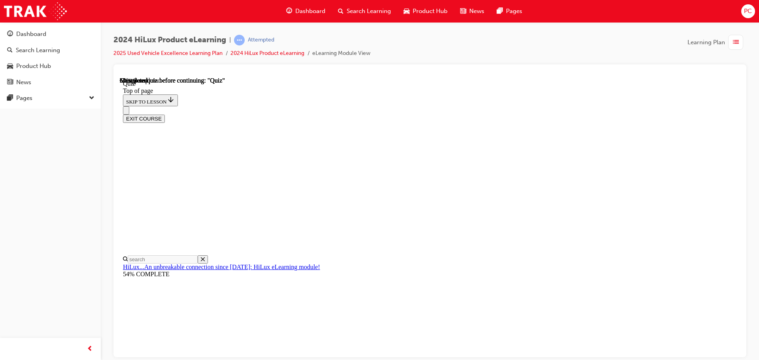
scroll to position [71, 0]
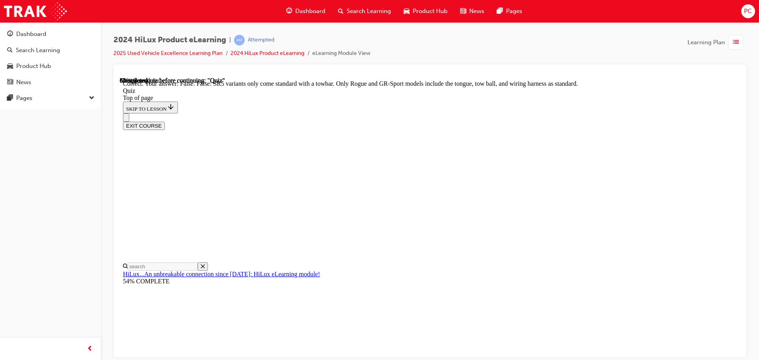
scroll to position [145, 0]
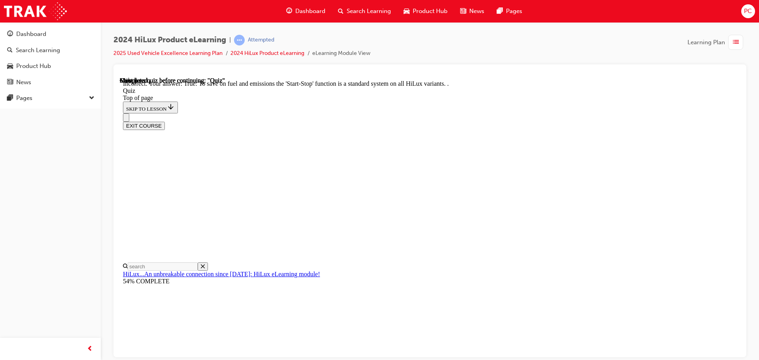
scroll to position [98, 0]
drag, startPoint x: 456, startPoint y: 280, endPoint x: 625, endPoint y: 348, distance: 182.0
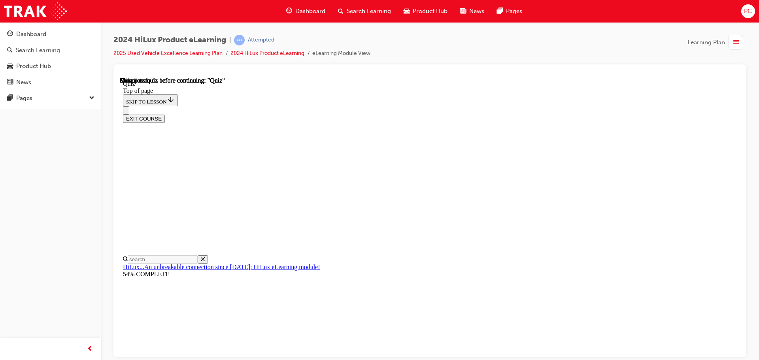
scroll to position [90, 0]
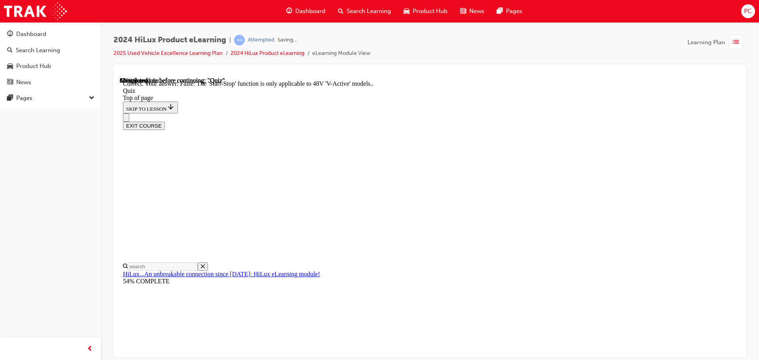
scroll to position [98, 0]
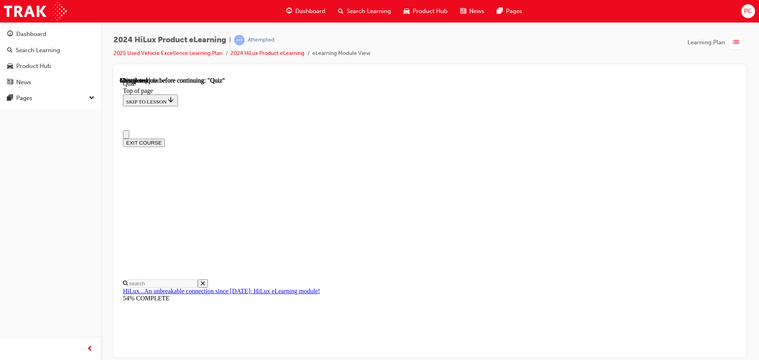
scroll to position [40, 0]
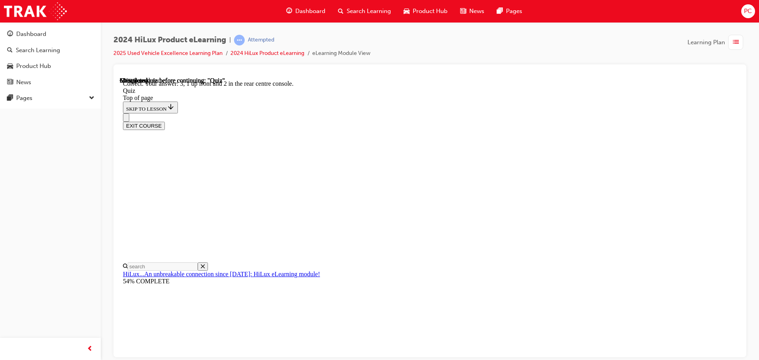
scroll to position [128, 0]
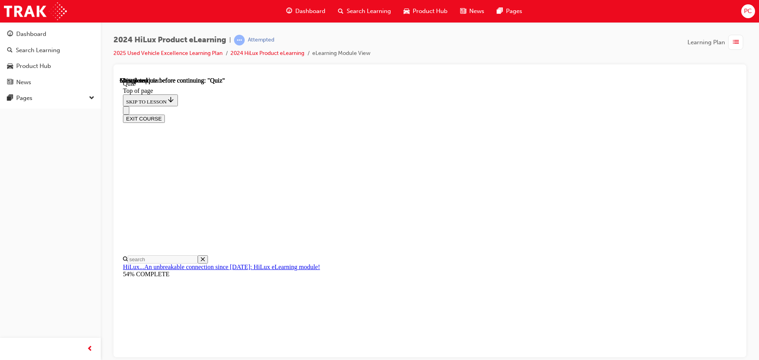
scroll to position [85, 0]
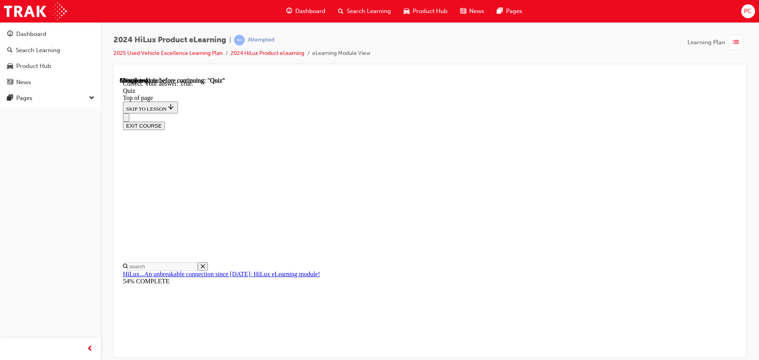
scroll to position [110, 0]
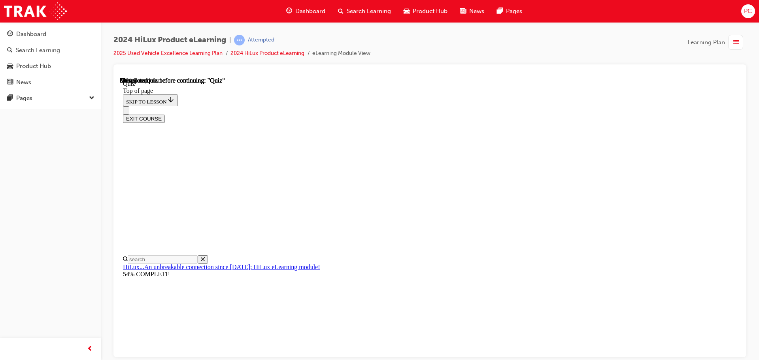
scroll to position [79, 0]
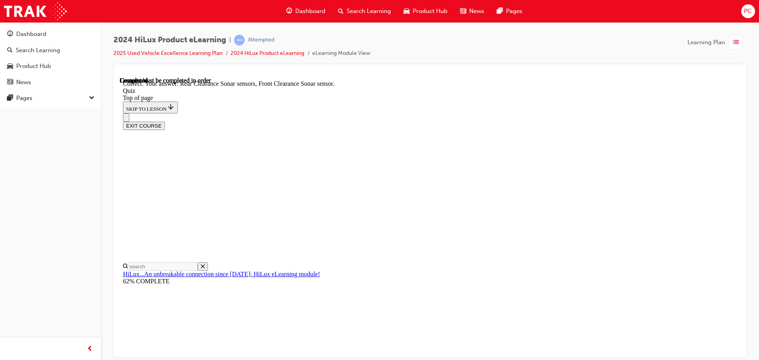
scroll to position [146, 0]
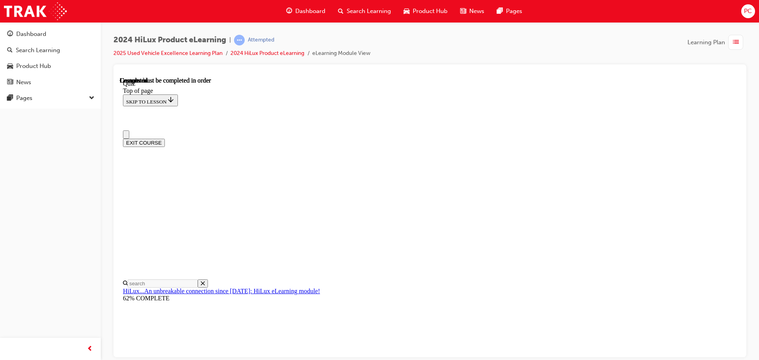
scroll to position [149, 0]
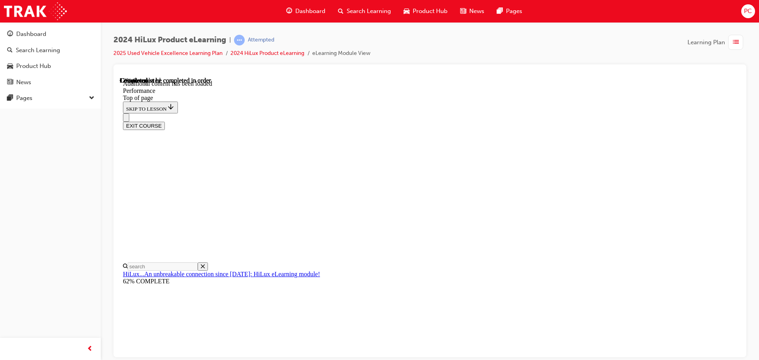
scroll to position [692, 0]
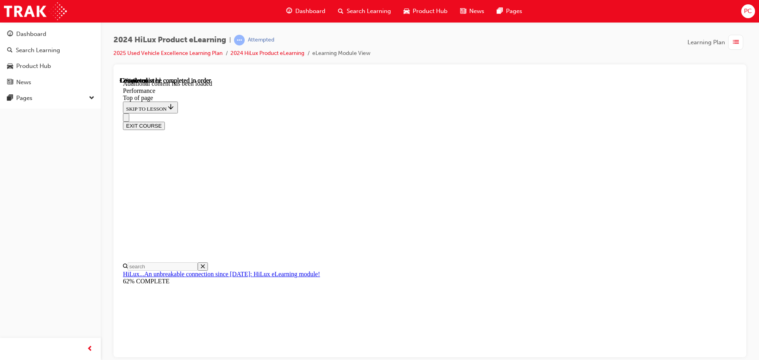
scroll to position [692, 0]
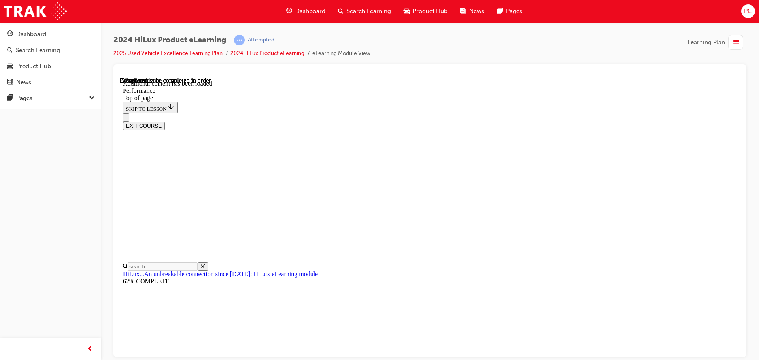
scroll to position [990, 0]
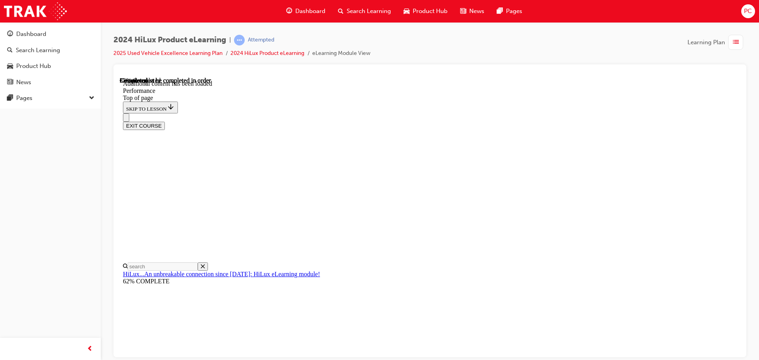
scroll to position [1312, 0]
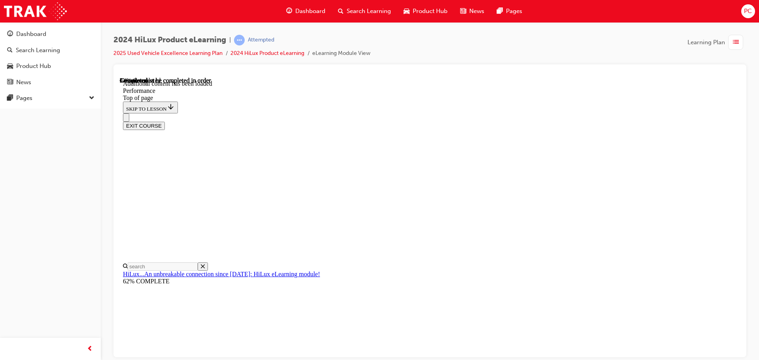
scroll to position [1672, 0]
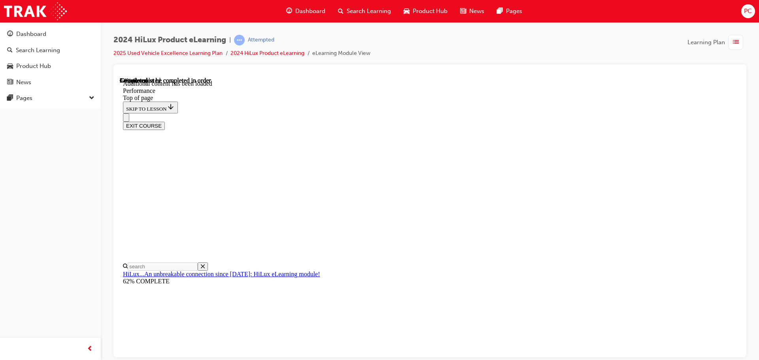
drag, startPoint x: 510, startPoint y: 236, endPoint x: 507, endPoint y: 243, distance: 6.8
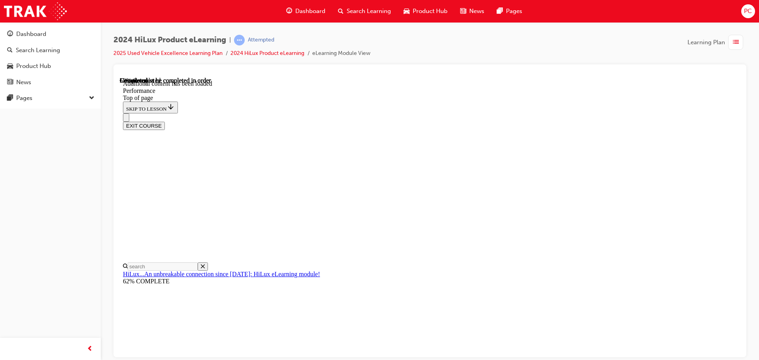
scroll to position [2861, 0]
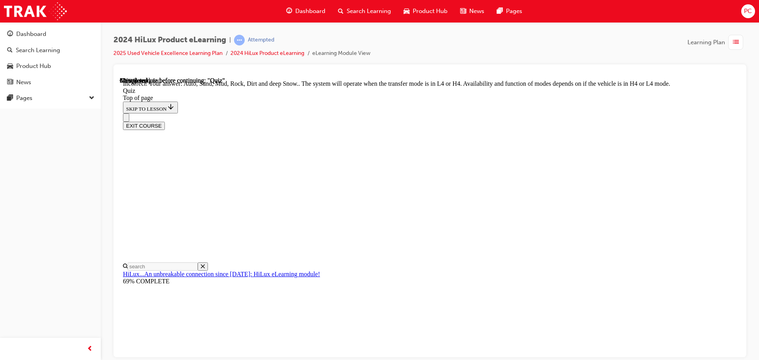
scroll to position [217, 0]
drag, startPoint x: 470, startPoint y: 335, endPoint x: 473, endPoint y: 331, distance: 5.3
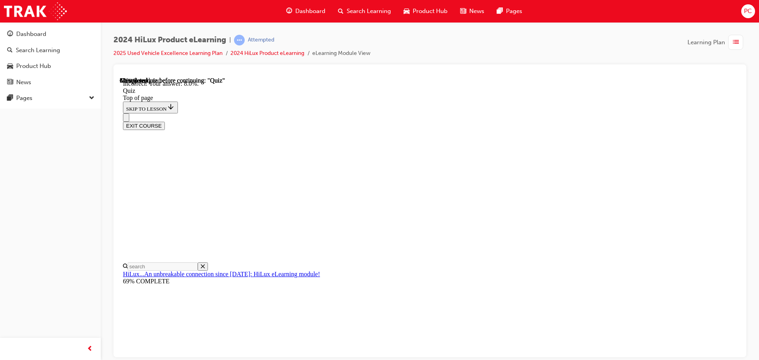
scroll to position [158, 0]
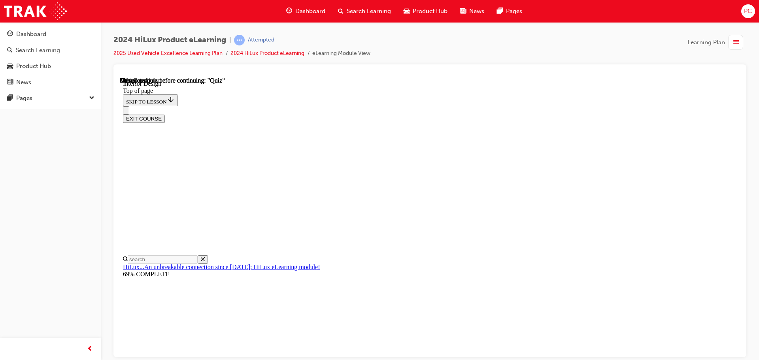
scroll to position [143, 0]
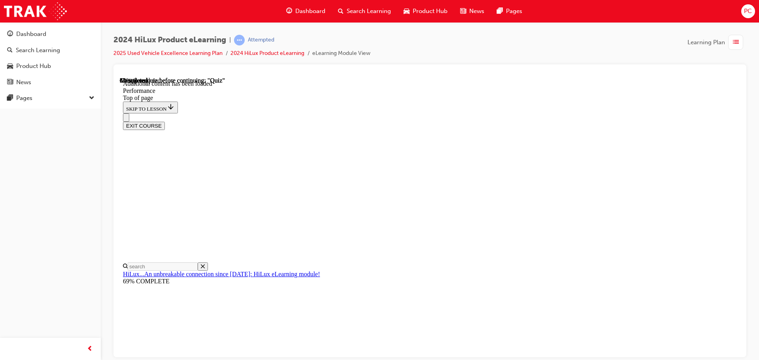
scroll to position [727, 0]
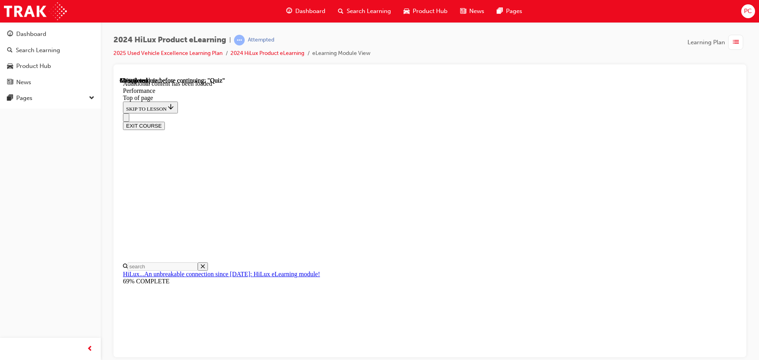
drag, startPoint x: 482, startPoint y: 187, endPoint x: 626, endPoint y: 207, distance: 144.9
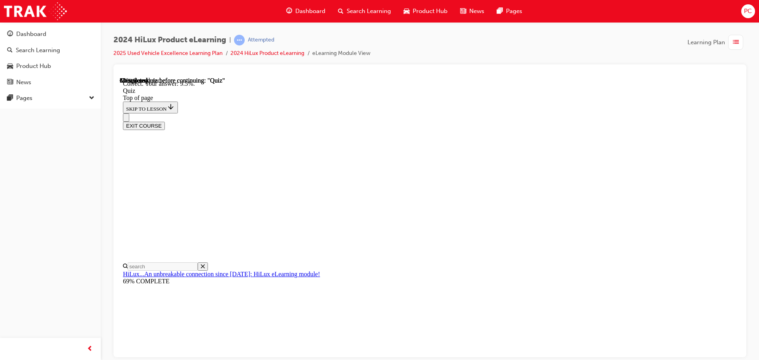
scroll to position [186, 0]
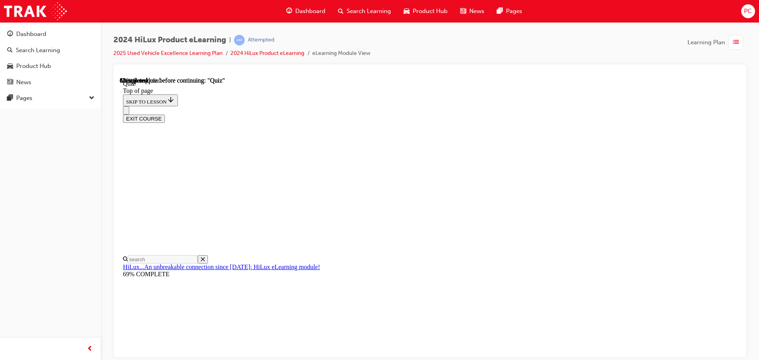
scroll to position [71, 0]
drag, startPoint x: 493, startPoint y: 287, endPoint x: 500, endPoint y: 283, distance: 8.1
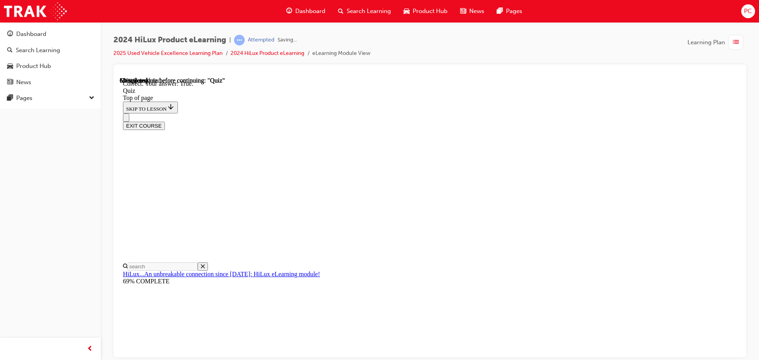
scroll to position [96, 0]
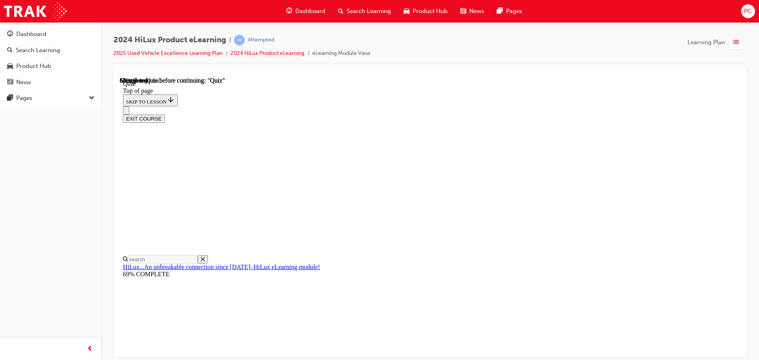
scroll to position [85, 0]
drag, startPoint x: 474, startPoint y: 323, endPoint x: 470, endPoint y: 326, distance: 5.3
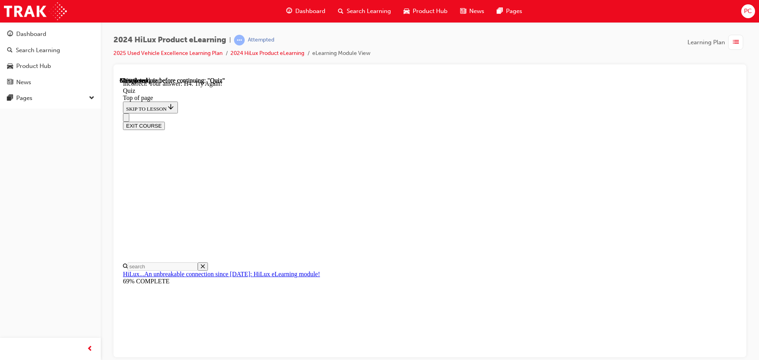
scroll to position [198, 0]
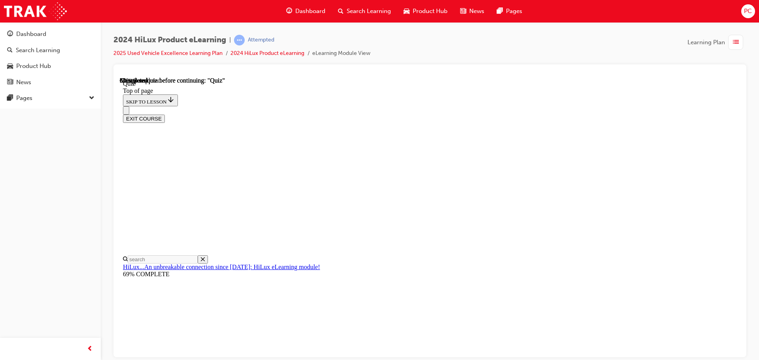
scroll to position [158, 0]
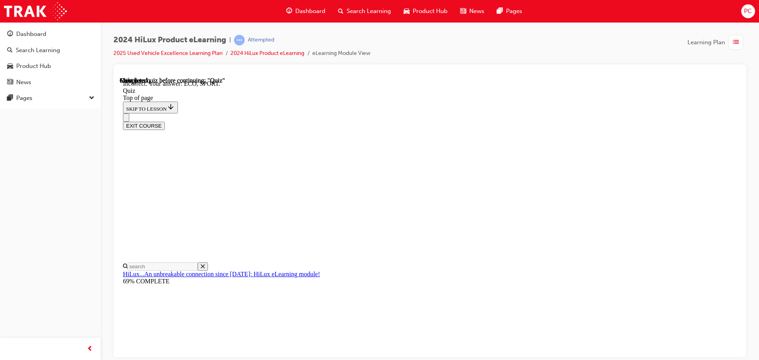
scroll to position [260, 0]
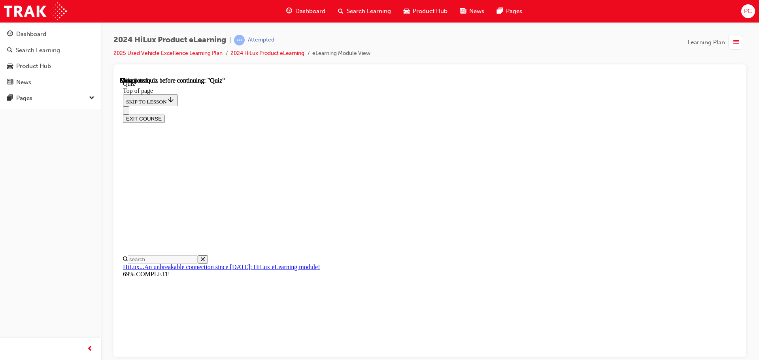
scroll to position [149, 0]
drag, startPoint x: 495, startPoint y: 287, endPoint x: 482, endPoint y: 306, distance: 23.6
drag, startPoint x: 482, startPoint y: 306, endPoint x: 460, endPoint y: 295, distance: 24.4
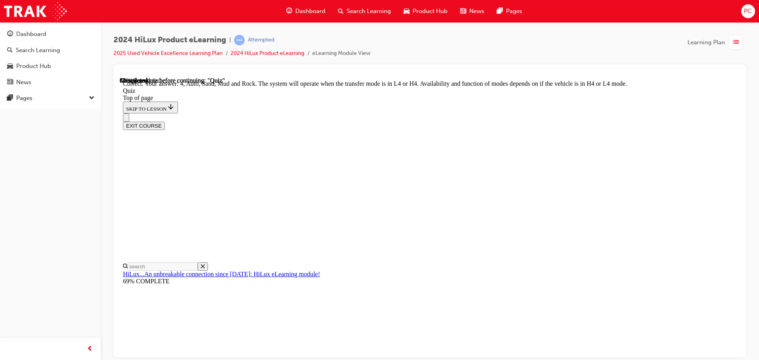
scroll to position [217, 0]
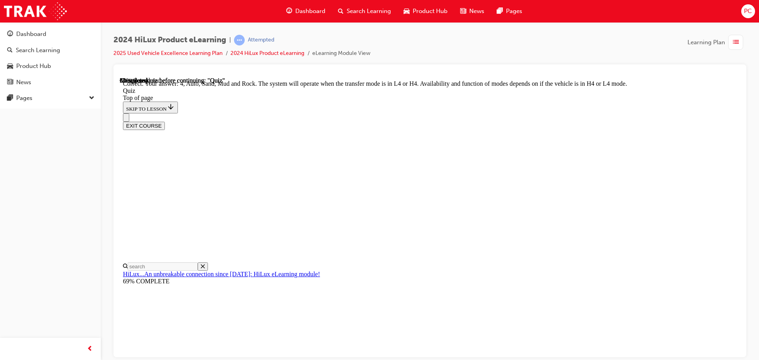
drag, startPoint x: 487, startPoint y: 248, endPoint x: 438, endPoint y: 266, distance: 53.2
drag, startPoint x: 450, startPoint y: 291, endPoint x: 453, endPoint y: 286, distance: 6.6
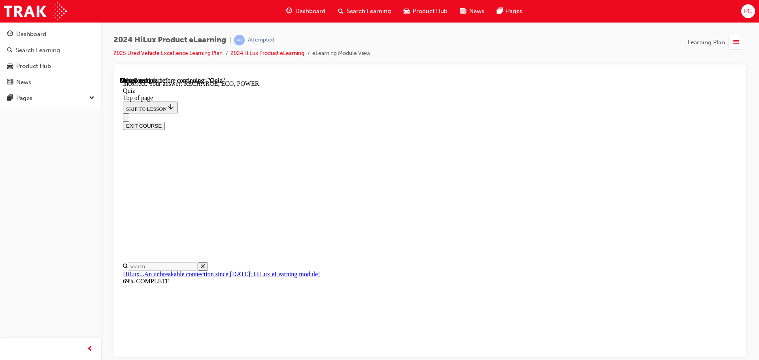
scroll to position [260, 0]
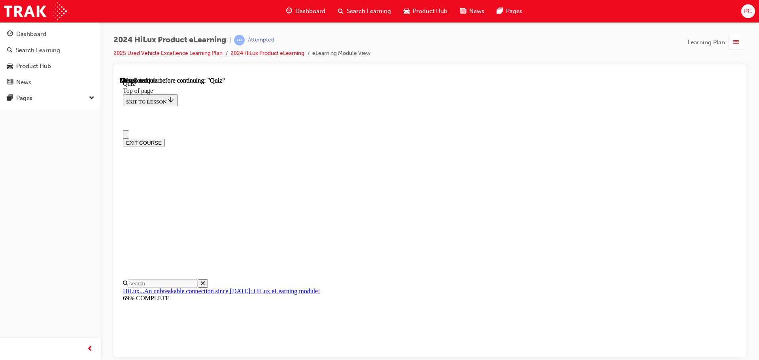
scroll to position [40, 0]
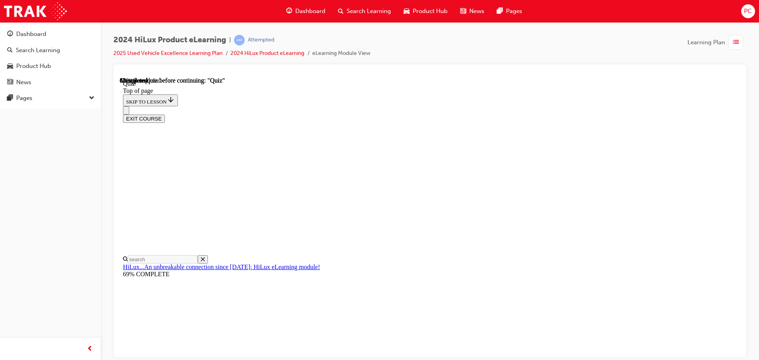
drag, startPoint x: 522, startPoint y: 256, endPoint x: 519, endPoint y: 262, distance: 7.4
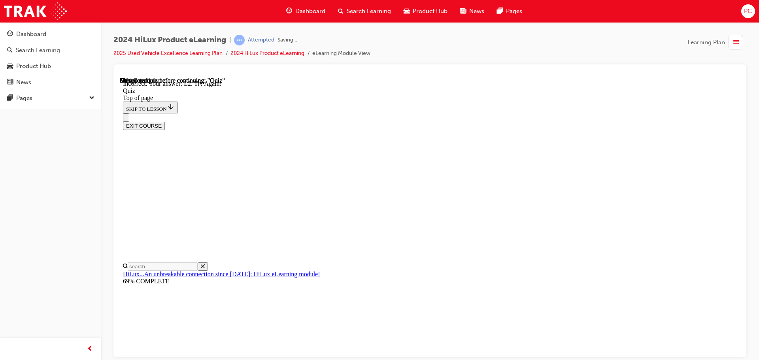
scroll to position [198, 0]
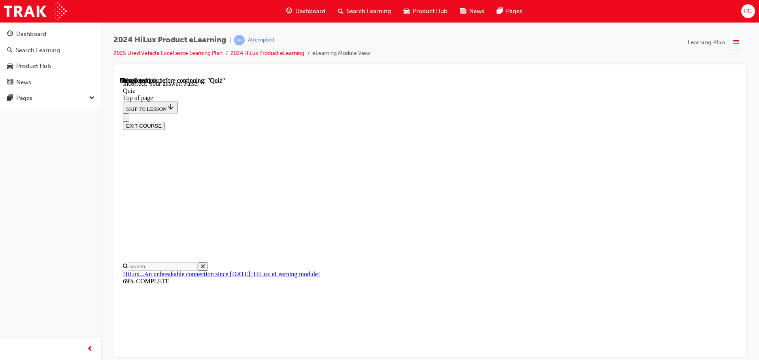
scroll to position [96, 0]
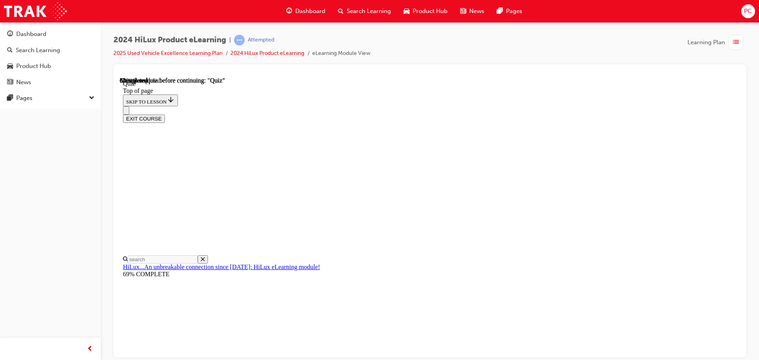
scroll to position [114, 0]
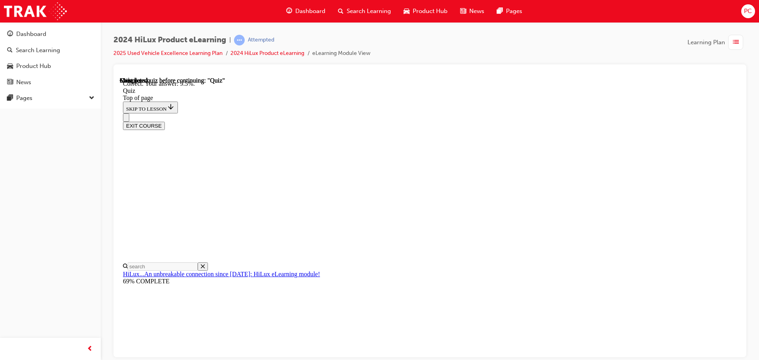
scroll to position [186, 0]
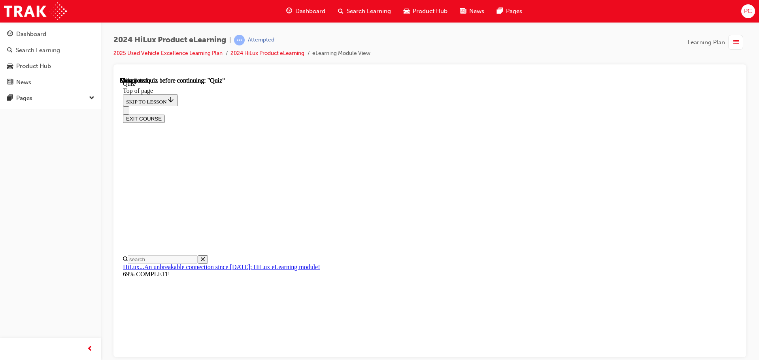
scroll to position [149, 0]
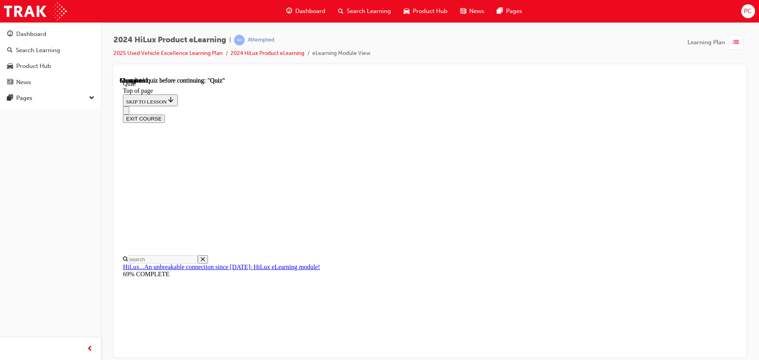
drag, startPoint x: 373, startPoint y: 268, endPoint x: 371, endPoint y: 272, distance: 4.6
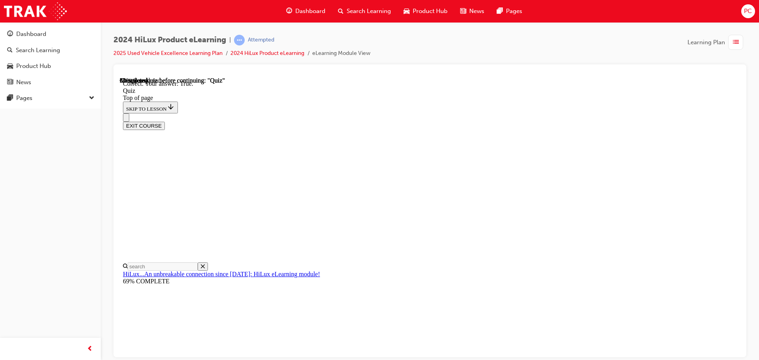
scroll to position [96, 0]
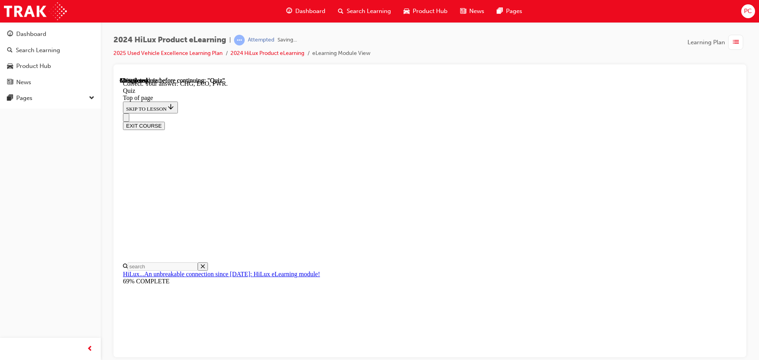
scroll to position [260, 0]
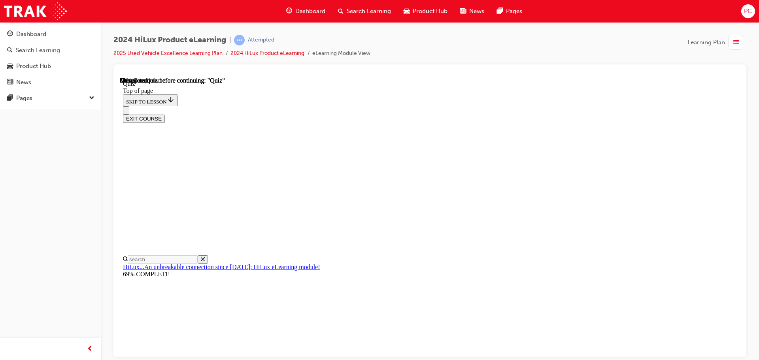
scroll to position [40, 0]
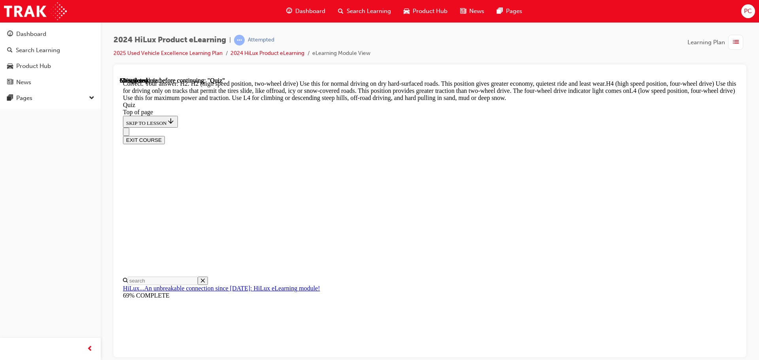
scroll to position [283, 0]
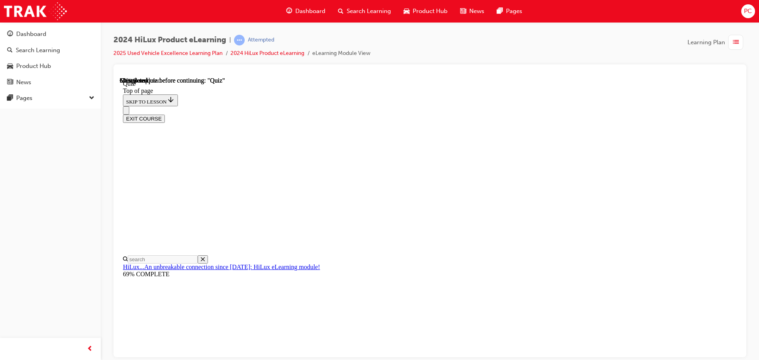
scroll to position [119, 0]
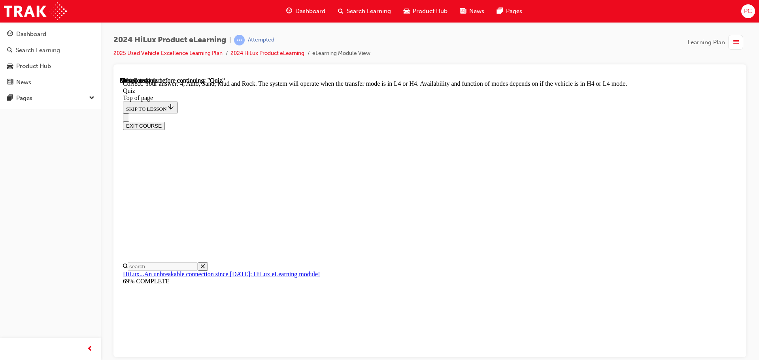
scroll to position [217, 0]
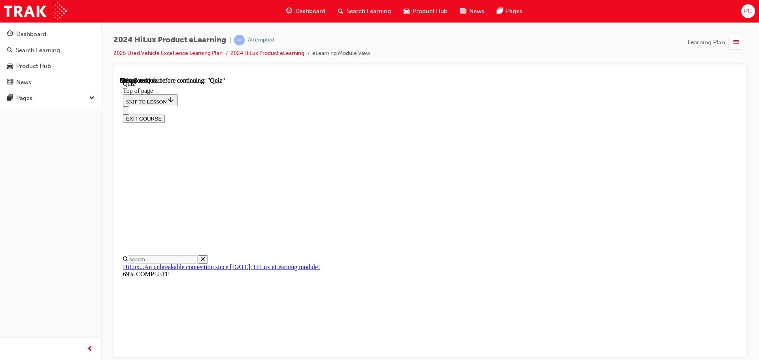
scroll to position [79, 0]
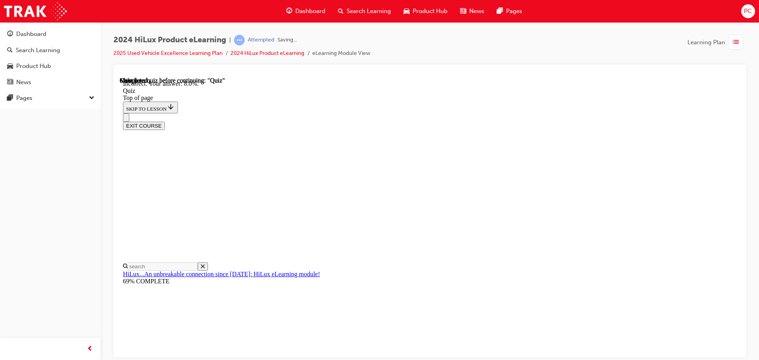
scroll to position [186, 0]
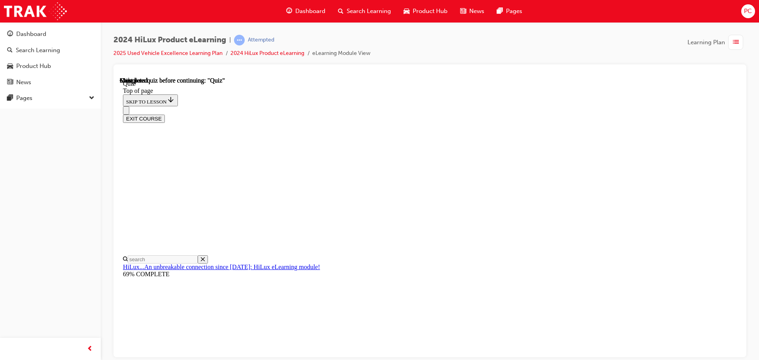
scroll to position [149, 0]
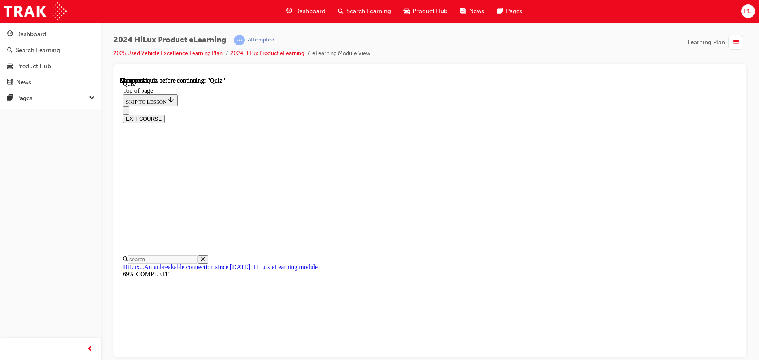
drag, startPoint x: 357, startPoint y: 299, endPoint x: 346, endPoint y: 294, distance: 12.6
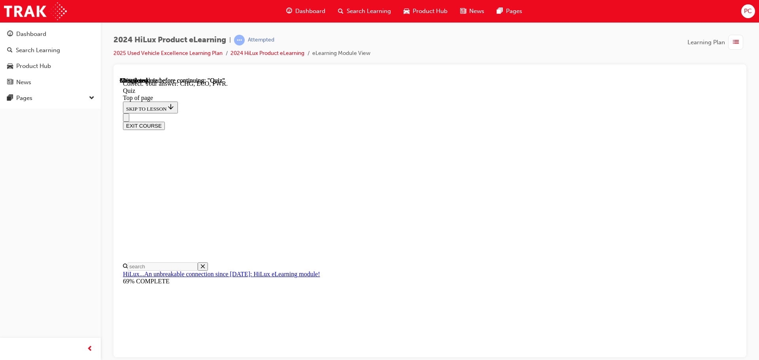
scroll to position [260, 0]
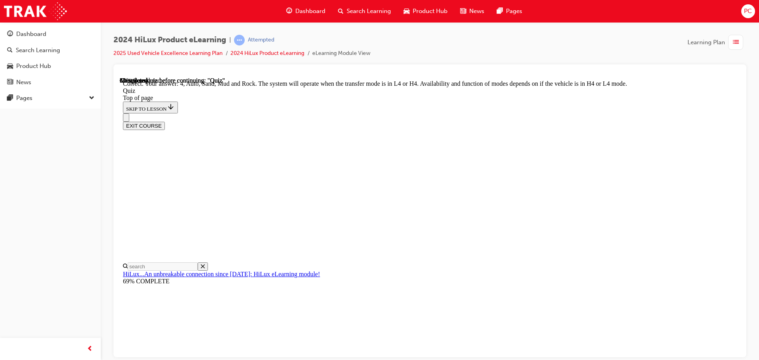
scroll to position [217, 0]
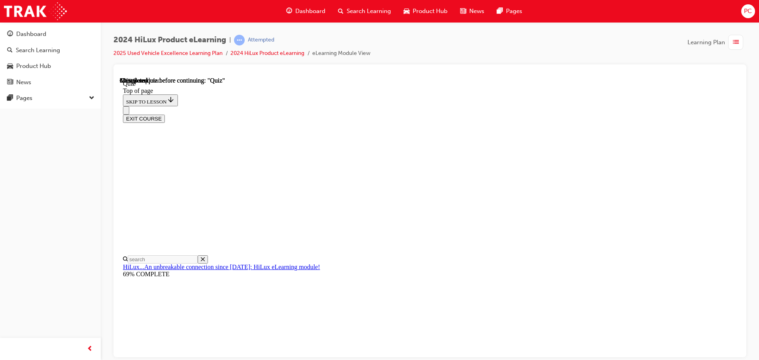
scroll to position [119, 0]
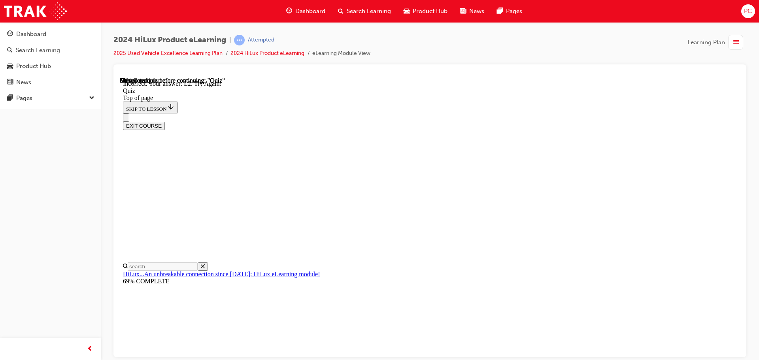
scroll to position [198, 0]
drag, startPoint x: 458, startPoint y: 297, endPoint x: 472, endPoint y: 303, distance: 15.1
drag, startPoint x: 478, startPoint y: 295, endPoint x: 447, endPoint y: 314, distance: 36.8
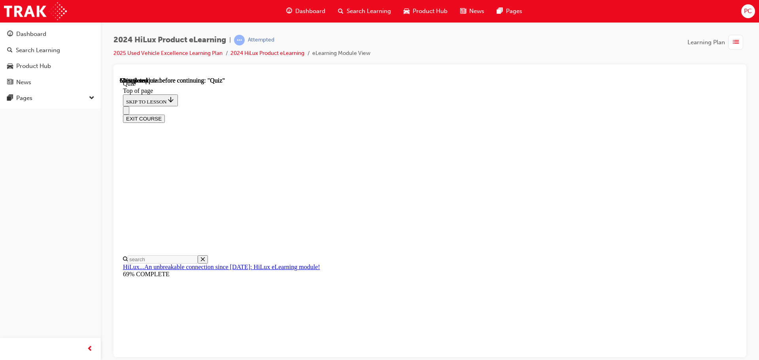
scroll to position [161, 0]
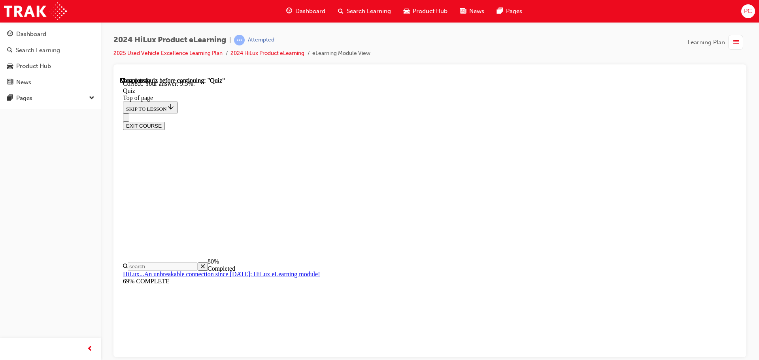
scroll to position [186, 0]
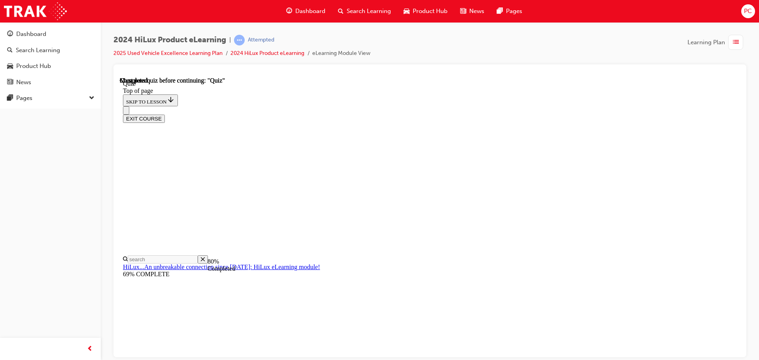
scroll to position [71, 0]
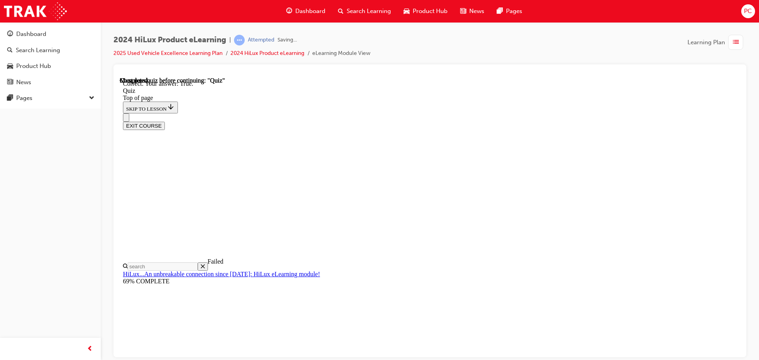
scroll to position [96, 0]
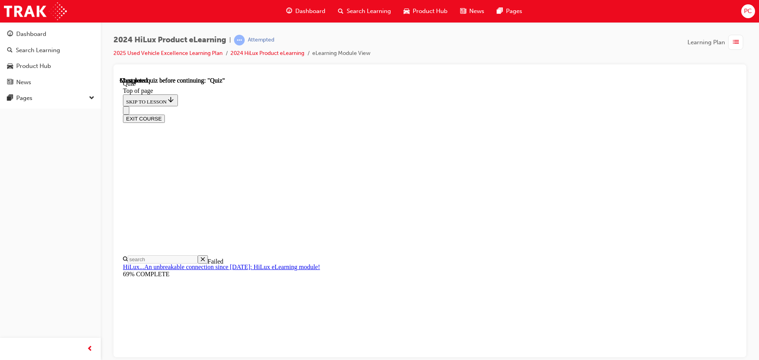
scroll to position [149, 0]
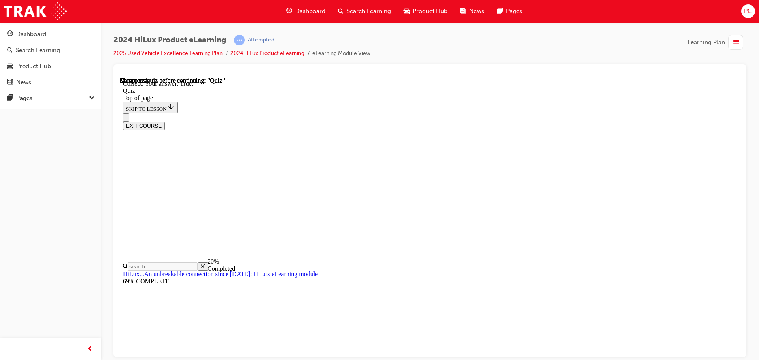
scroll to position [96, 0]
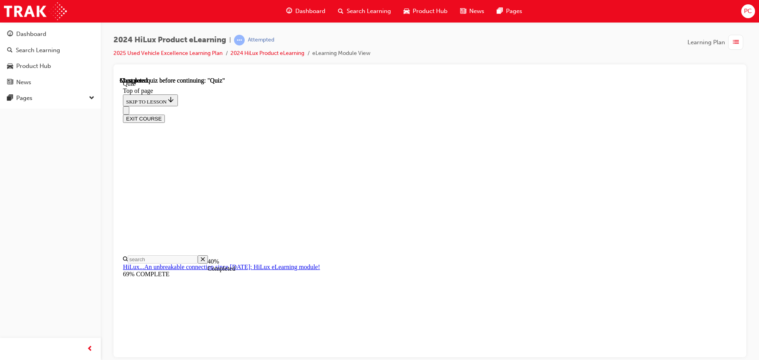
scroll to position [119, 0]
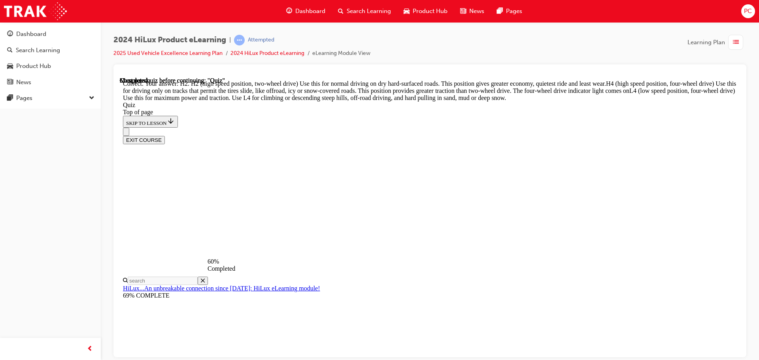
scroll to position [283, 0]
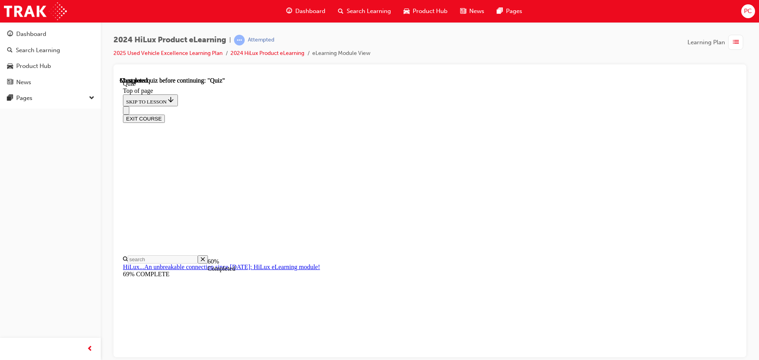
scroll to position [40, 0]
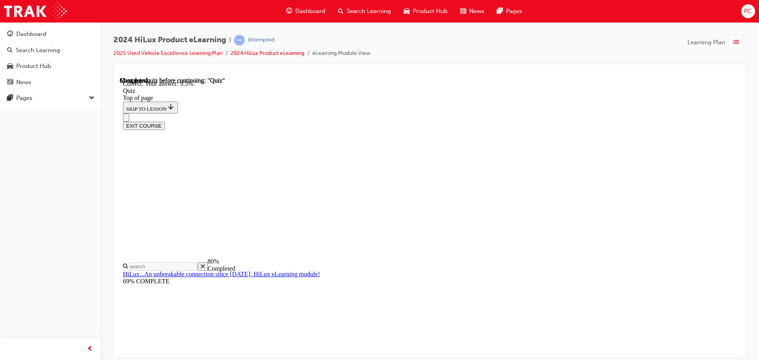
scroll to position [186, 0]
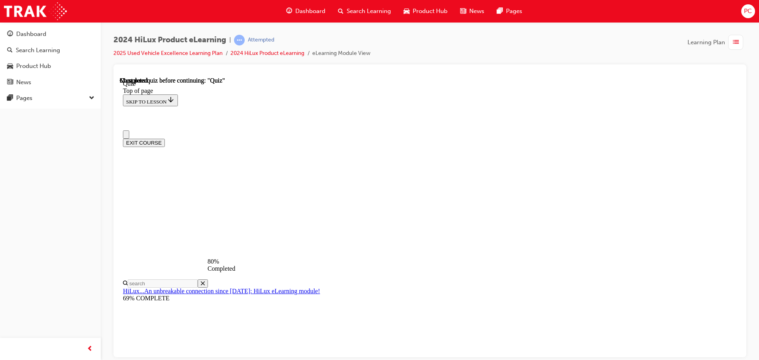
scroll to position [119, 0]
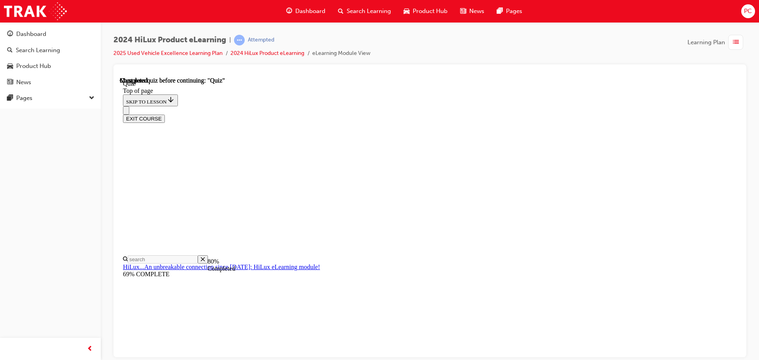
drag, startPoint x: 378, startPoint y: 202, endPoint x: 379, endPoint y: 196, distance: 5.5
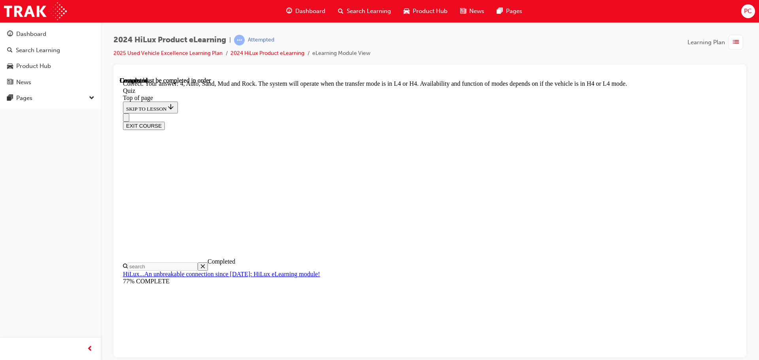
scroll to position [217, 0]
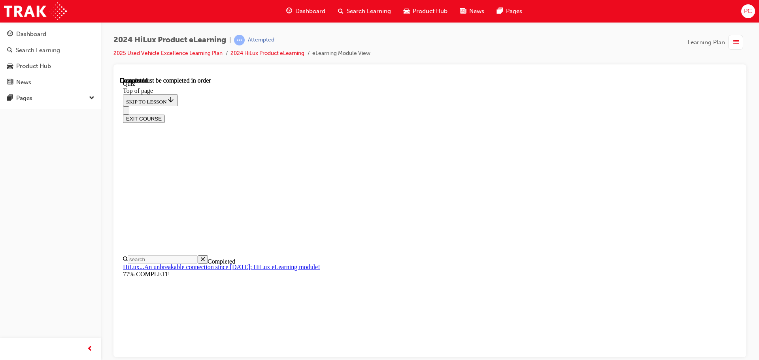
scroll to position [149, 0]
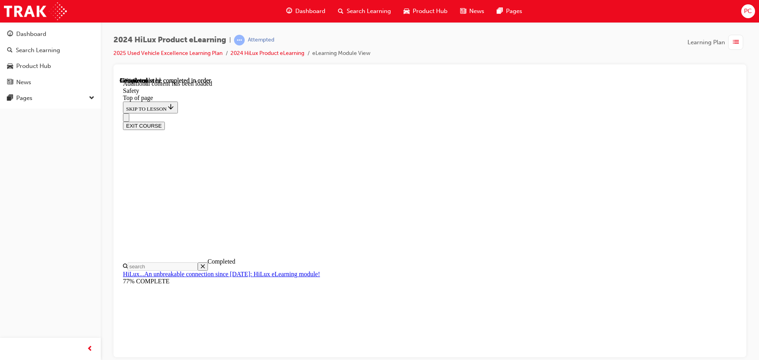
scroll to position [420, 0]
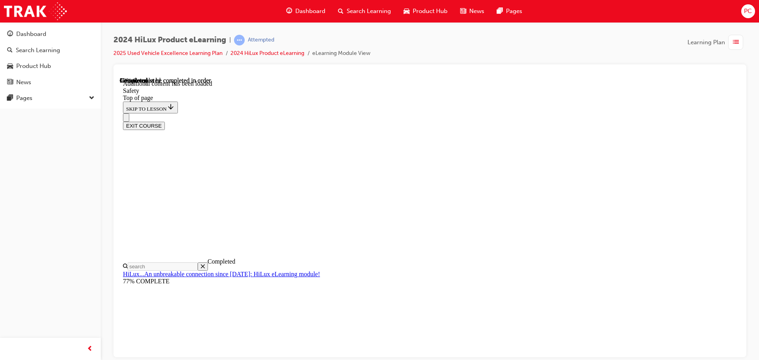
drag, startPoint x: 440, startPoint y: 246, endPoint x: 434, endPoint y: 239, distance: 9.6
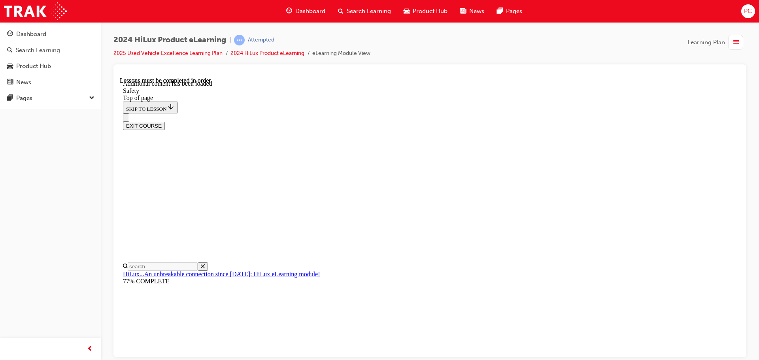
drag, startPoint x: 601, startPoint y: 174, endPoint x: 569, endPoint y: 174, distance: 32.0
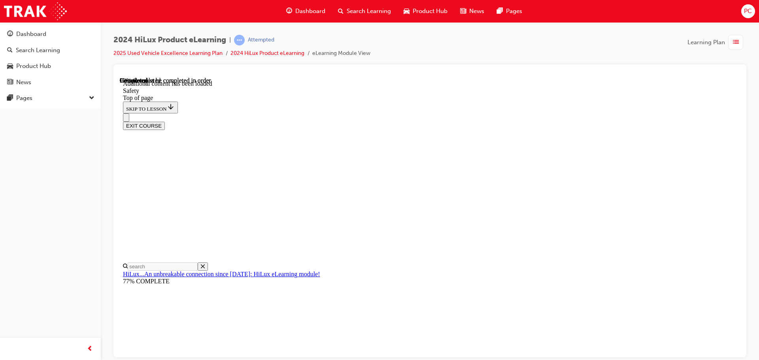
drag, startPoint x: 614, startPoint y: 87, endPoint x: 586, endPoint y: 82, distance: 27.8
click at [586, 113] on div "EXIT COURSE" at bounding box center [427, 121] width 608 height 17
click at [745, 137] on div at bounding box center [429, 210] width 633 height 293
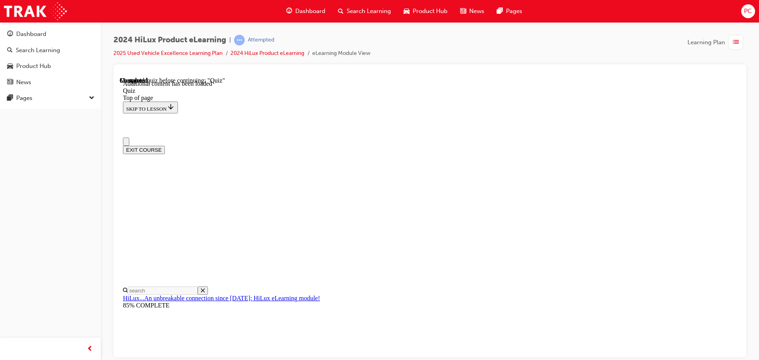
scroll to position [0, 0]
drag, startPoint x: 710, startPoint y: 157, endPoint x: 502, endPoint y: 274, distance: 238.4
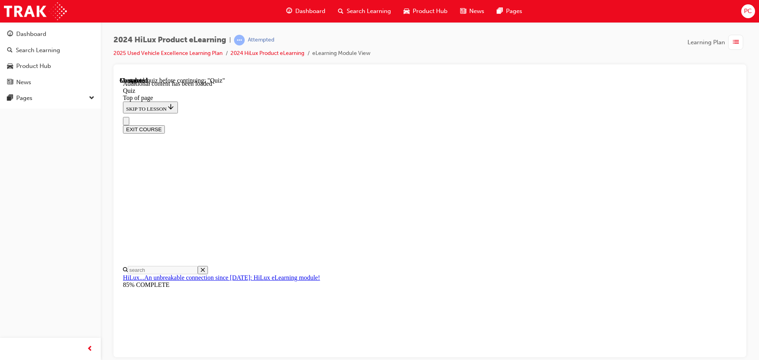
scroll to position [19, 0]
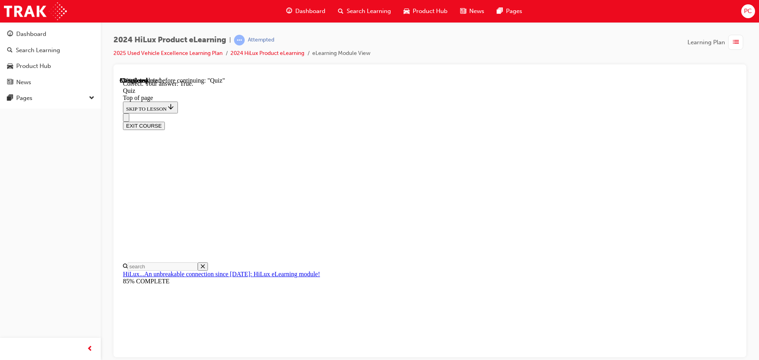
scroll to position [96, 0]
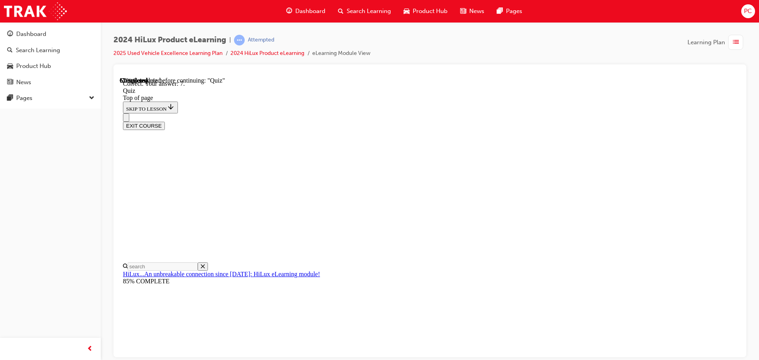
scroll to position [128, 0]
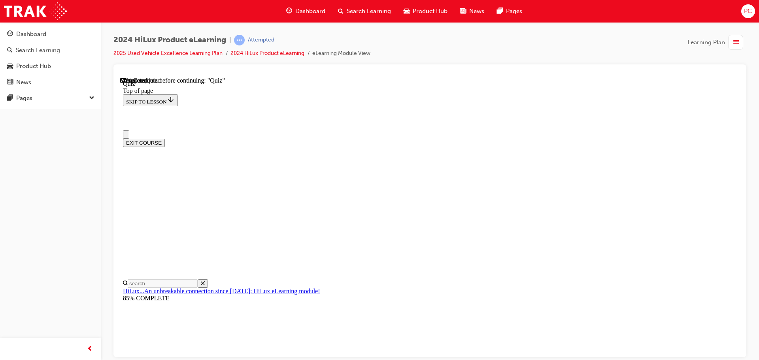
scroll to position [40, 0]
